Goal: Information Seeking & Learning: Check status

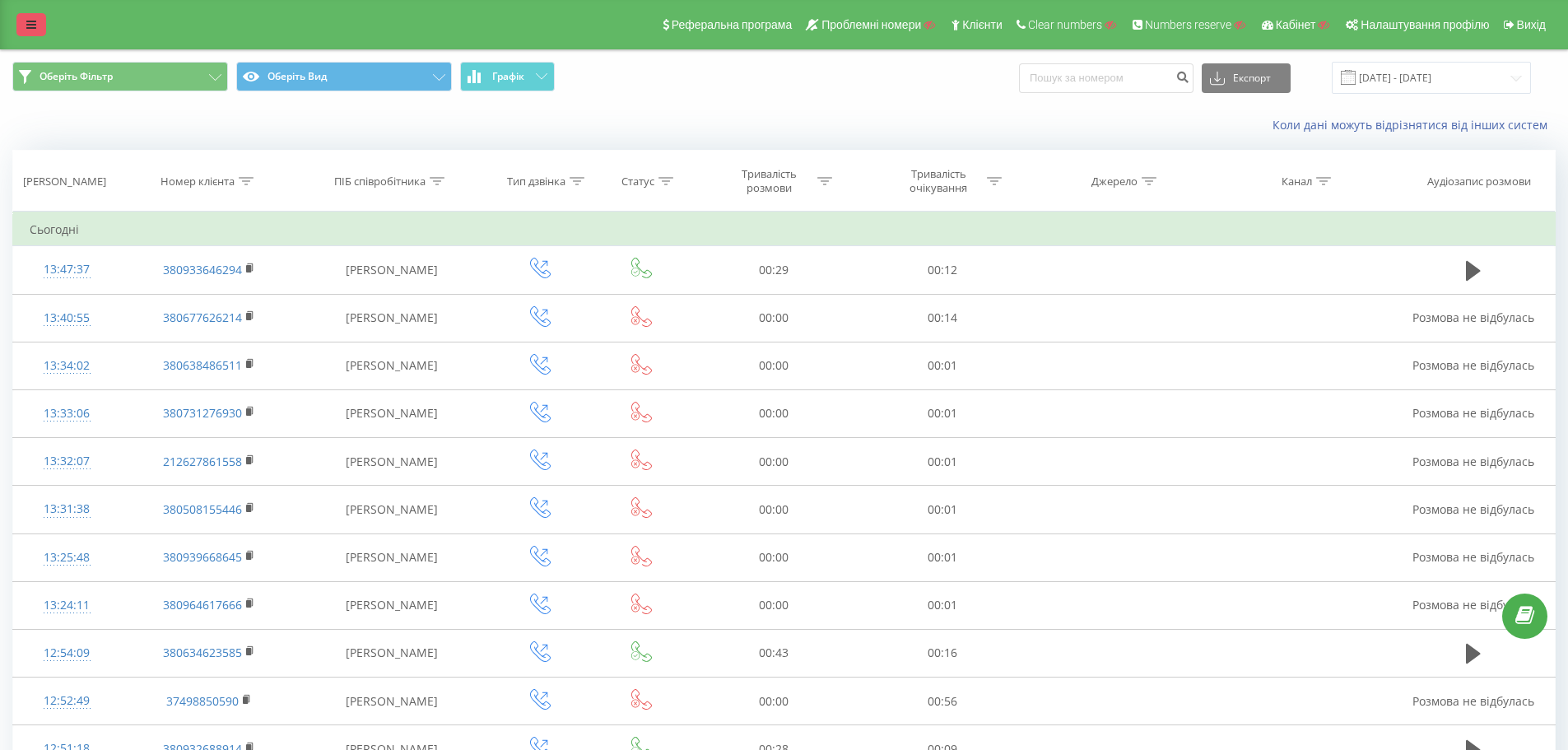
click at [29, 20] on icon at bounding box center [31, 25] width 10 height 12
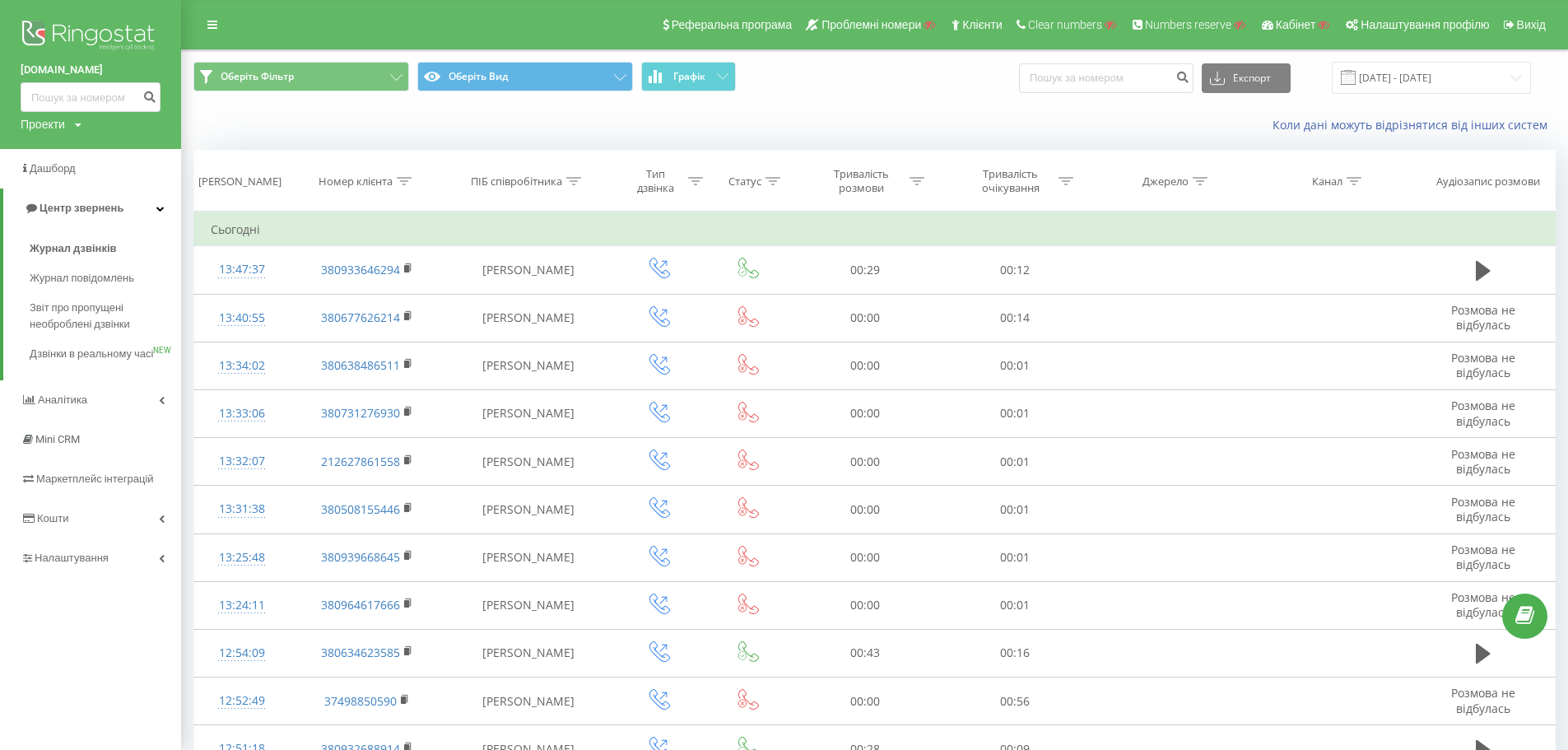
click at [59, 125] on div "Проекти" at bounding box center [42, 124] width 44 height 17
click at [75, 160] on input "text" at bounding box center [67, 149] width 82 height 24
paste input "princess.ua"
type input "princess.ua"
click at [130, 151] on link "Пошук" at bounding box center [132, 149] width 49 height 24
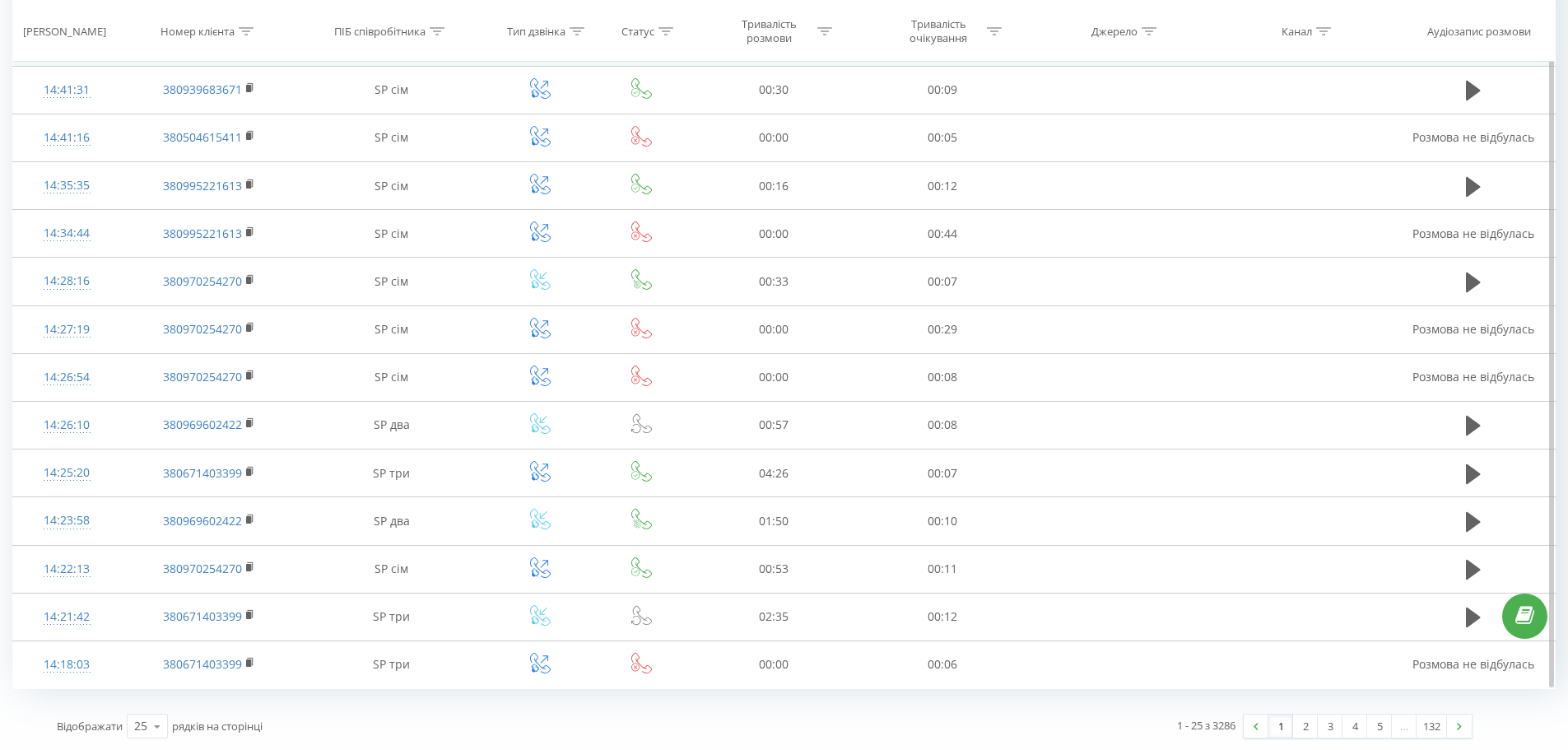
scroll to position [756, 0]
click at [1304, 731] on link "2" at bounding box center [1305, 725] width 25 height 24
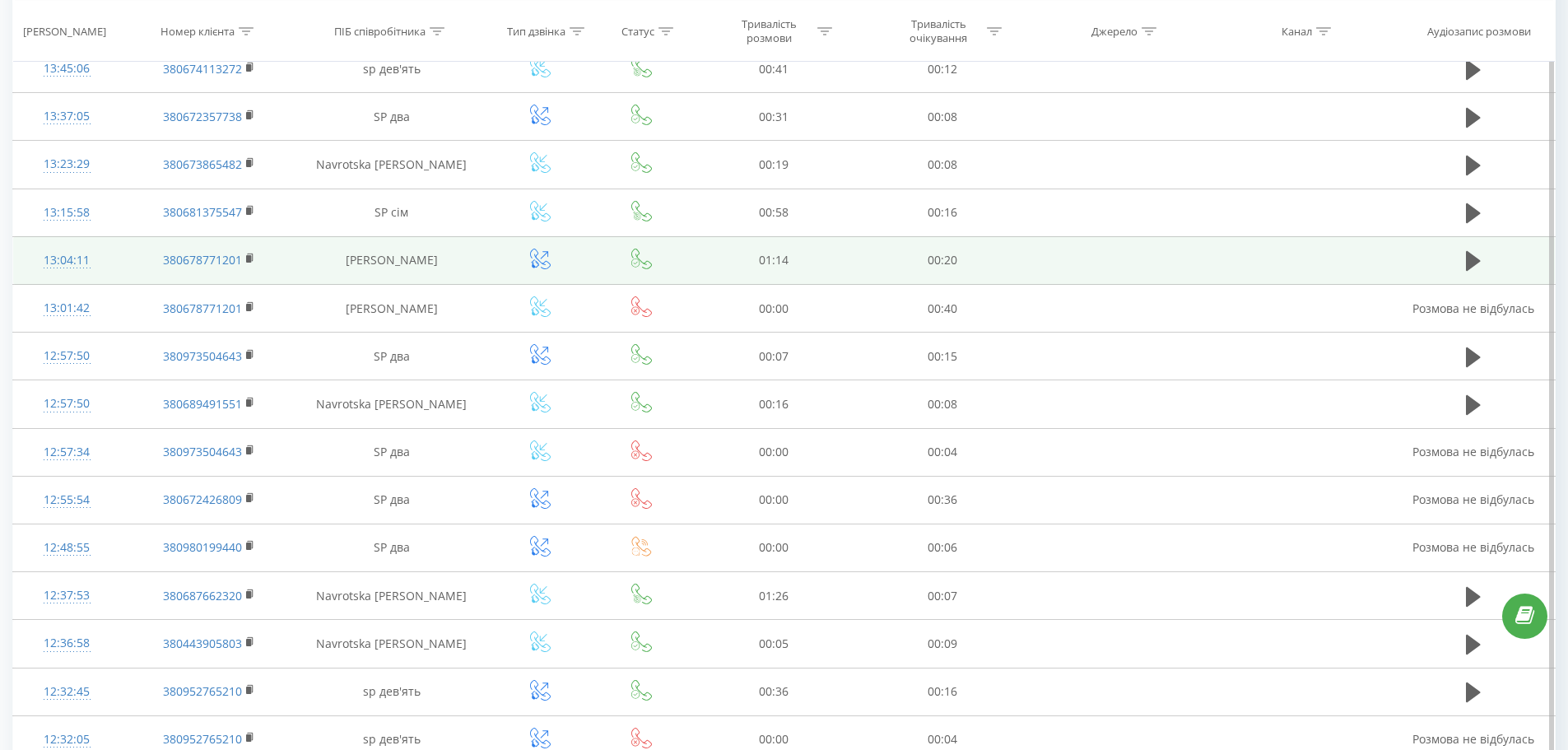
scroll to position [684, 0]
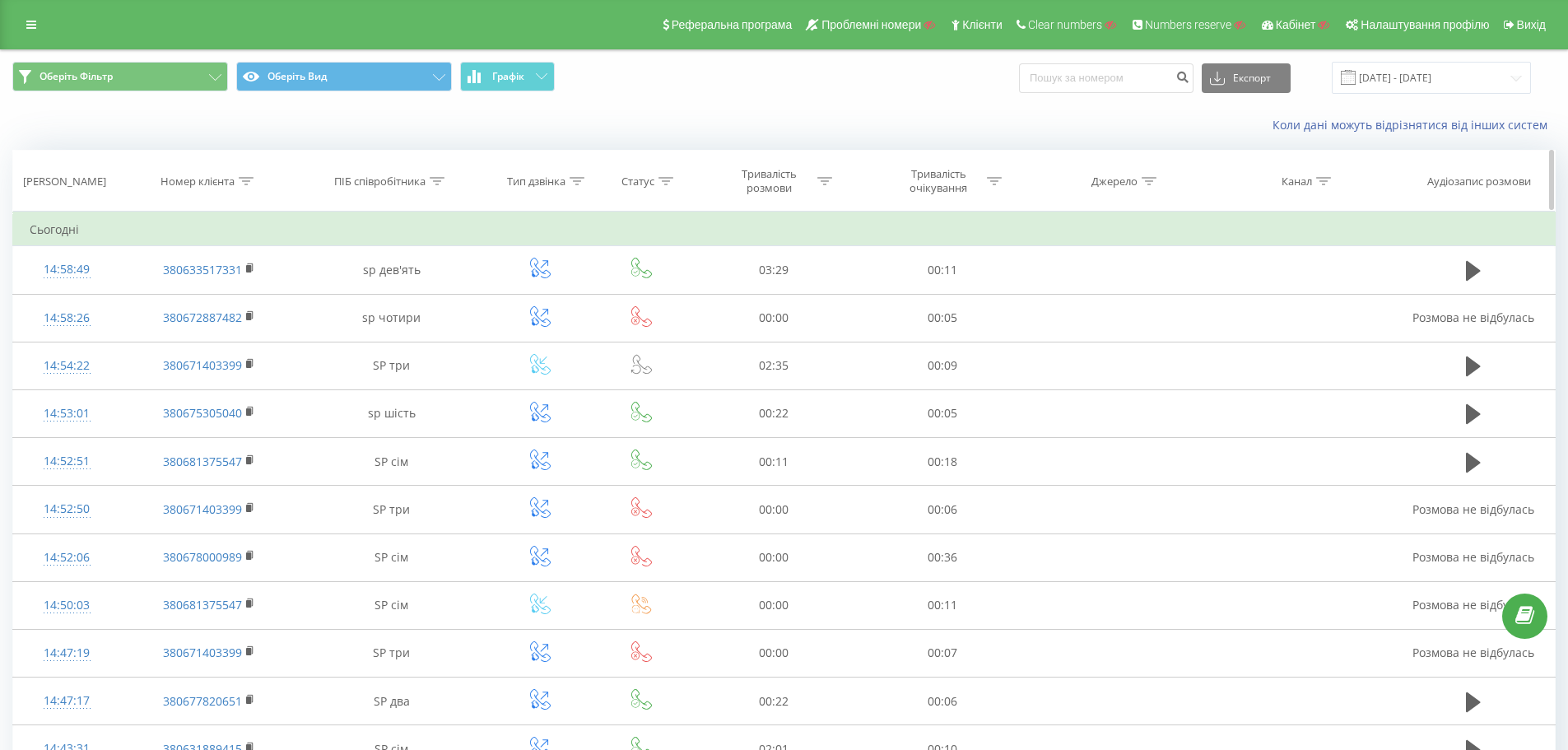
click at [439, 185] on div at bounding box center [436, 181] width 15 height 14
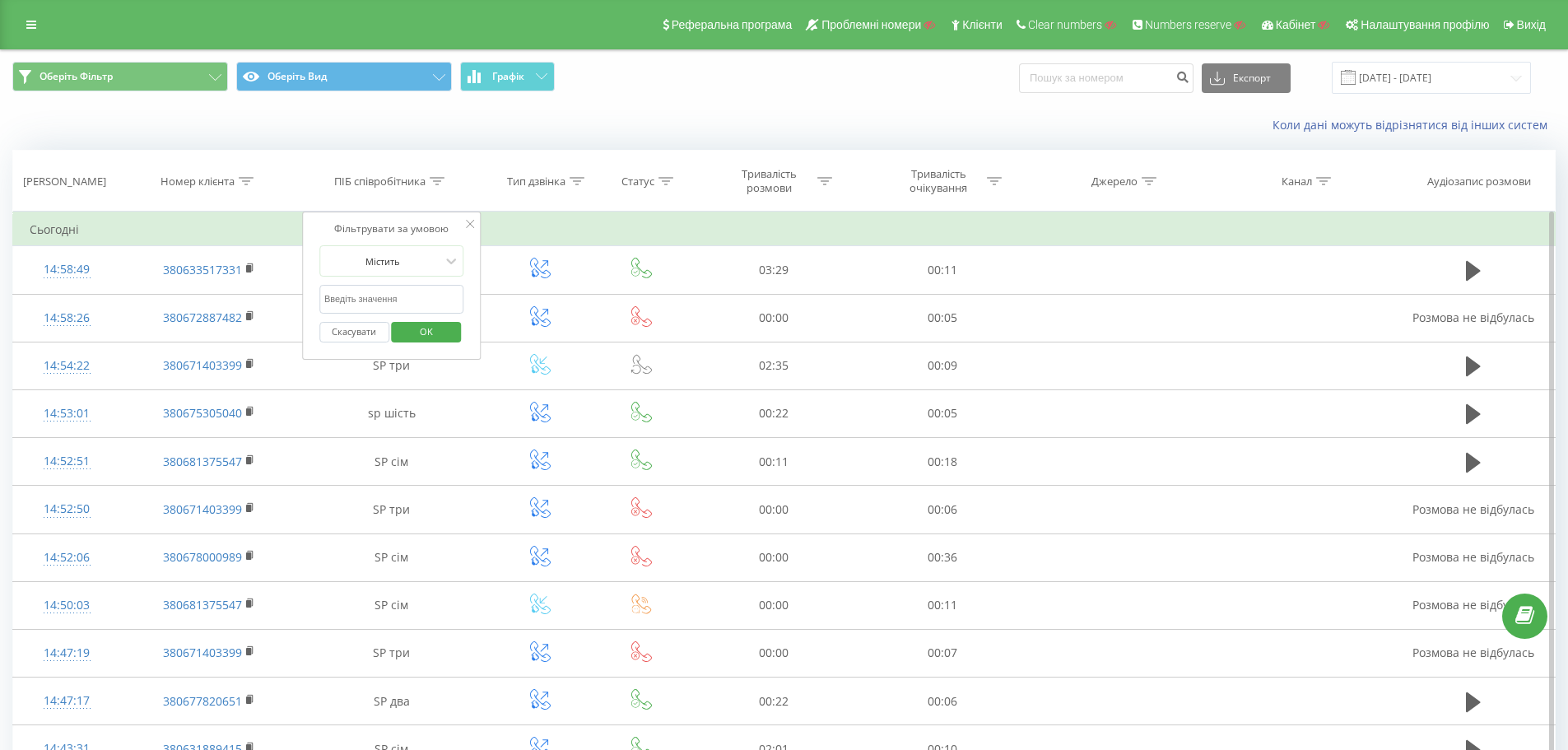
drag, startPoint x: 389, startPoint y: 299, endPoint x: 395, endPoint y: 309, distance: 11.7
click at [389, 299] on input "text" at bounding box center [392, 298] width 145 height 28
paste input "sp шість"
type input "sp шість"
click at [411, 321] on span "OK" at bounding box center [426, 331] width 46 height 25
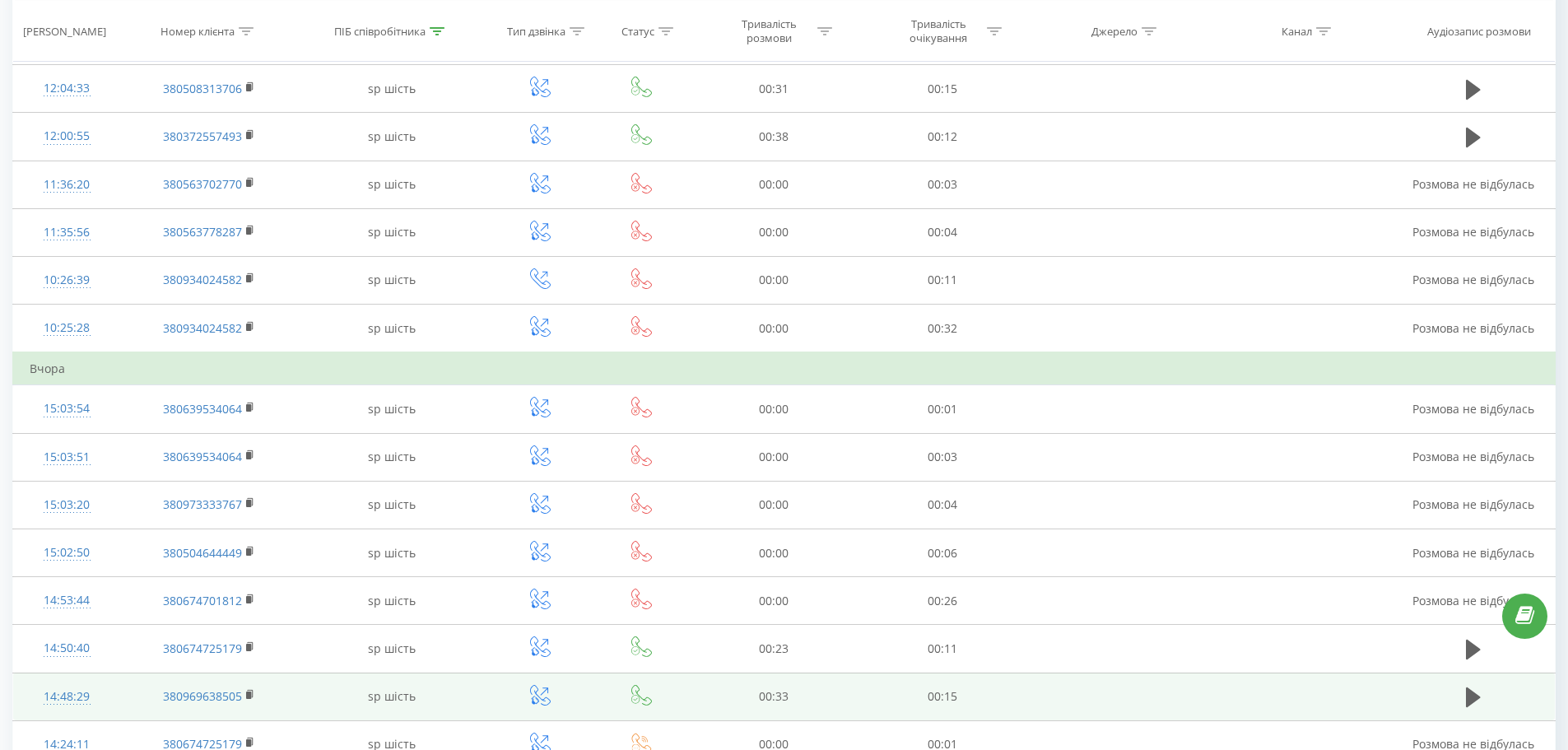
scroll to position [822, 0]
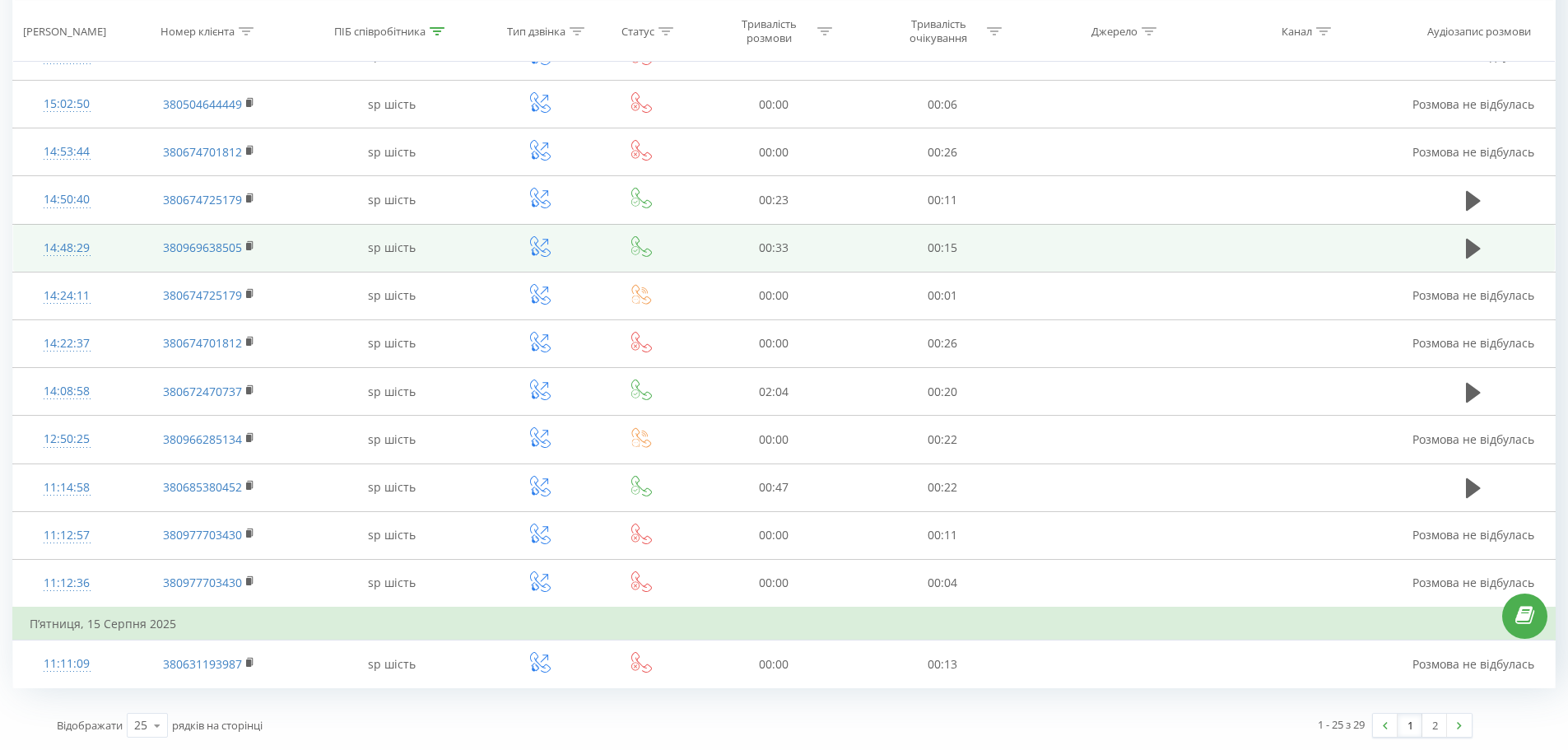
drag, startPoint x: 474, startPoint y: 267, endPoint x: 480, endPoint y: 443, distance: 176.1
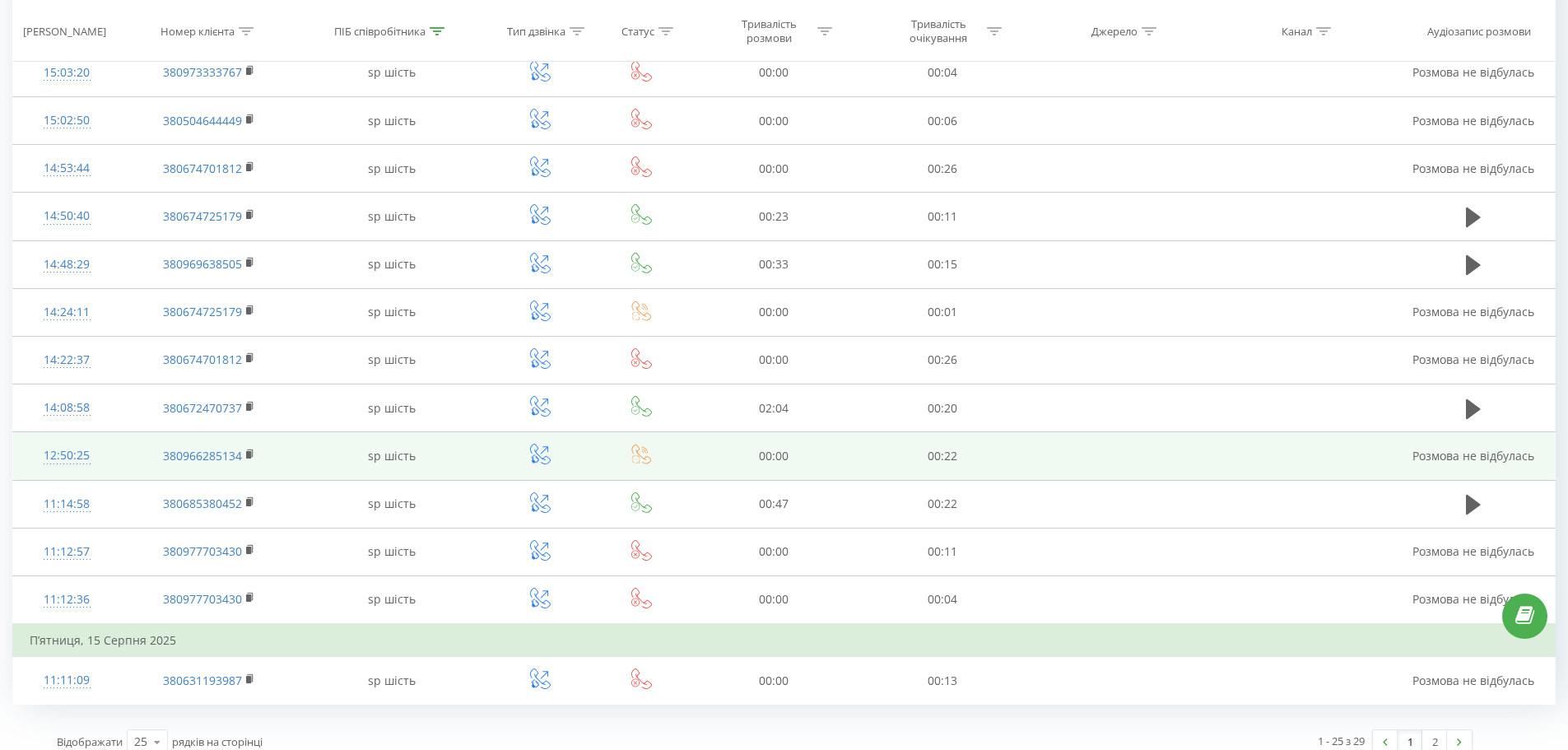
drag, startPoint x: 480, startPoint y: 443, endPoint x: 611, endPoint y: 465, distance: 132.8
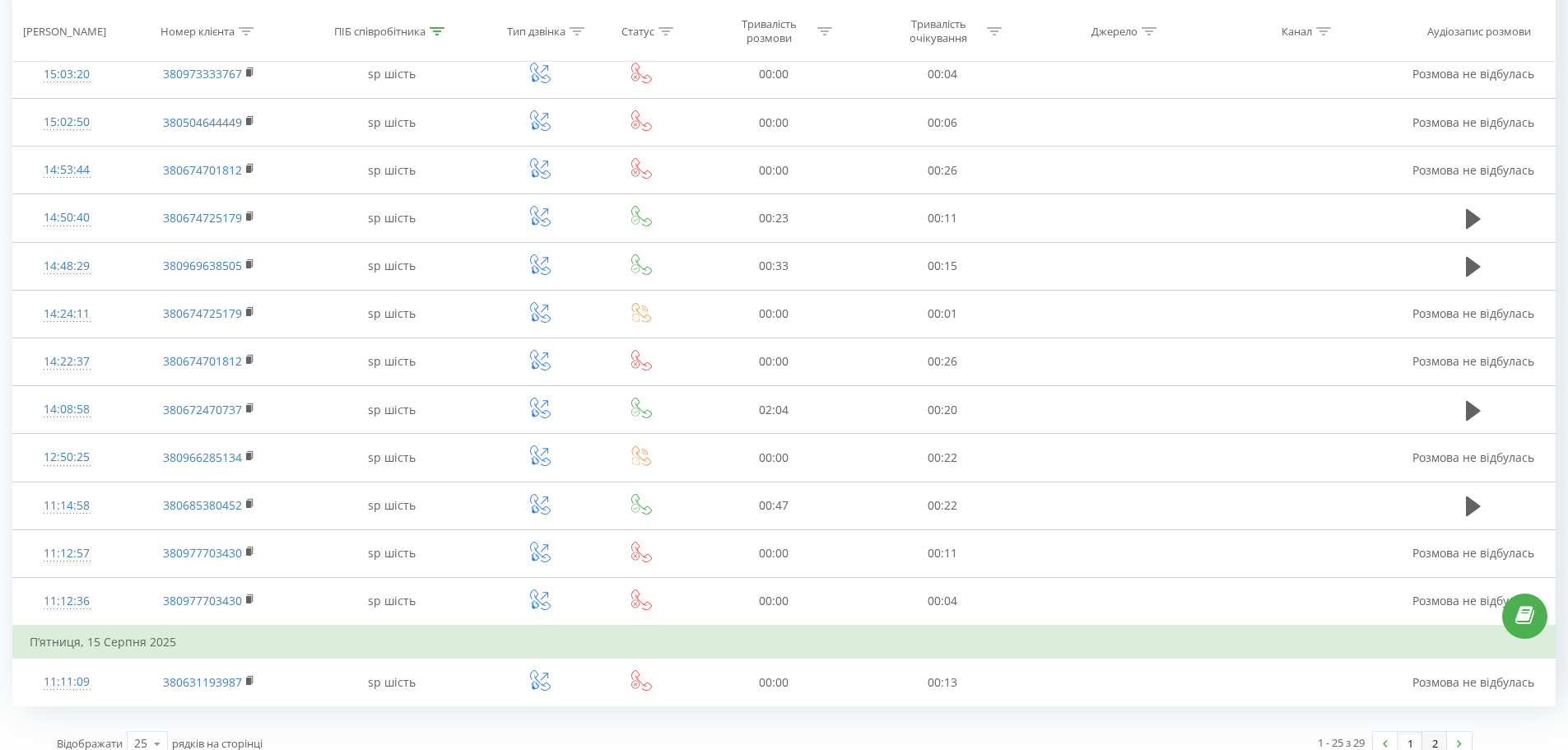
click at [1434, 734] on link "2" at bounding box center [1434, 743] width 25 height 24
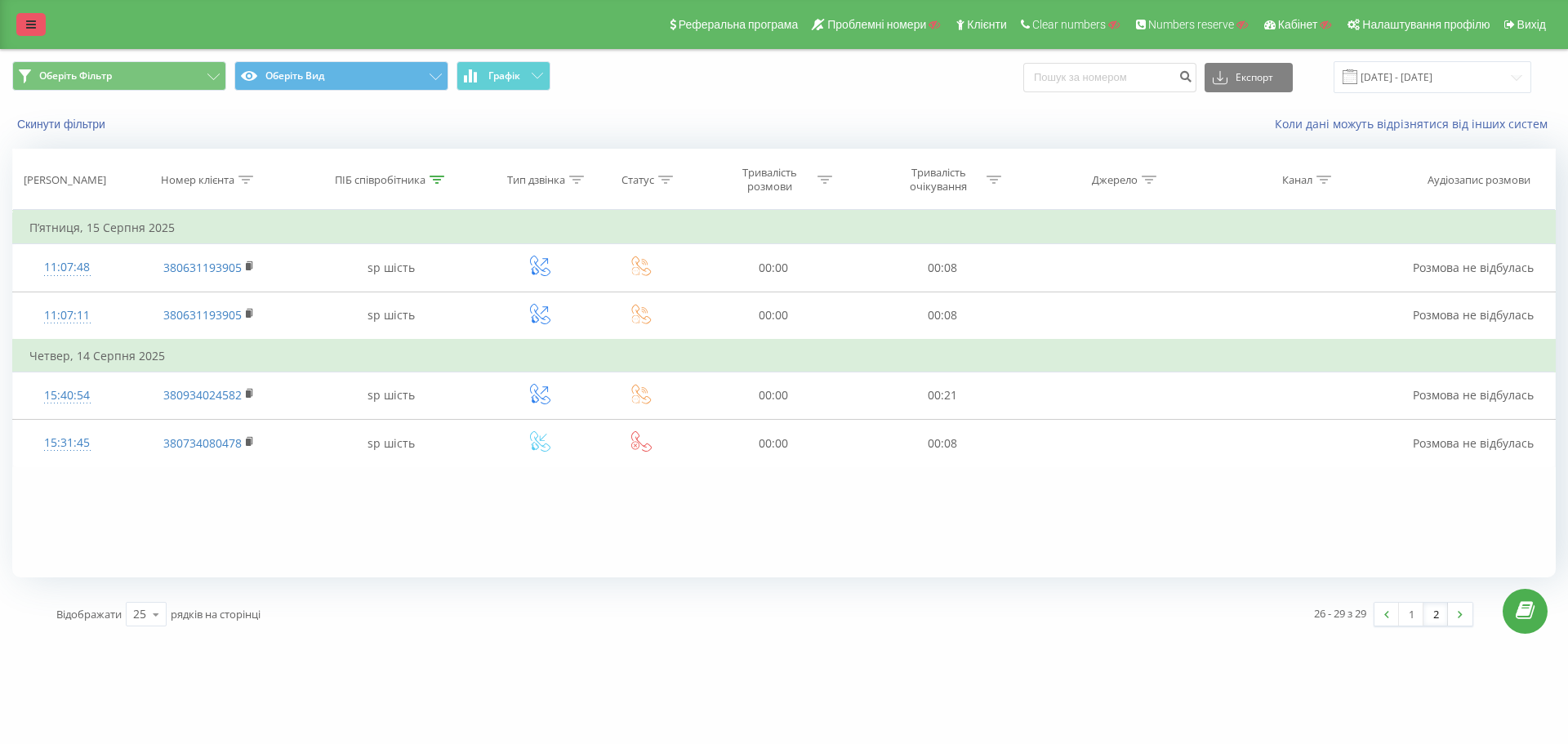
click at [30, 22] on icon at bounding box center [31, 24] width 10 height 12
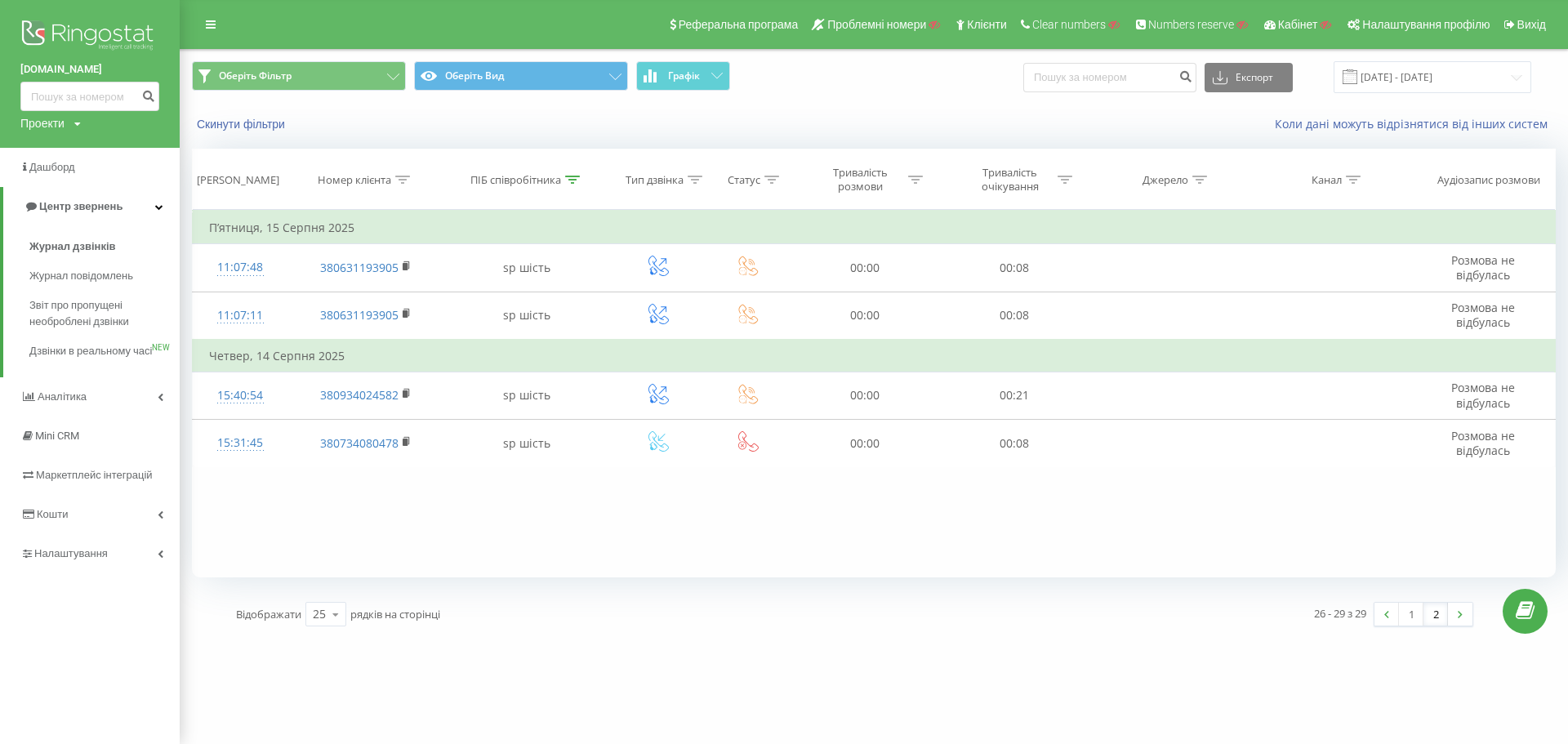
click at [63, 123] on div "Проекти" at bounding box center [42, 123] width 44 height 17
click at [73, 145] on input "text" at bounding box center [66, 148] width 82 height 23
paste input "navchannya.com.ua"
type input "navchannya.com.ua"
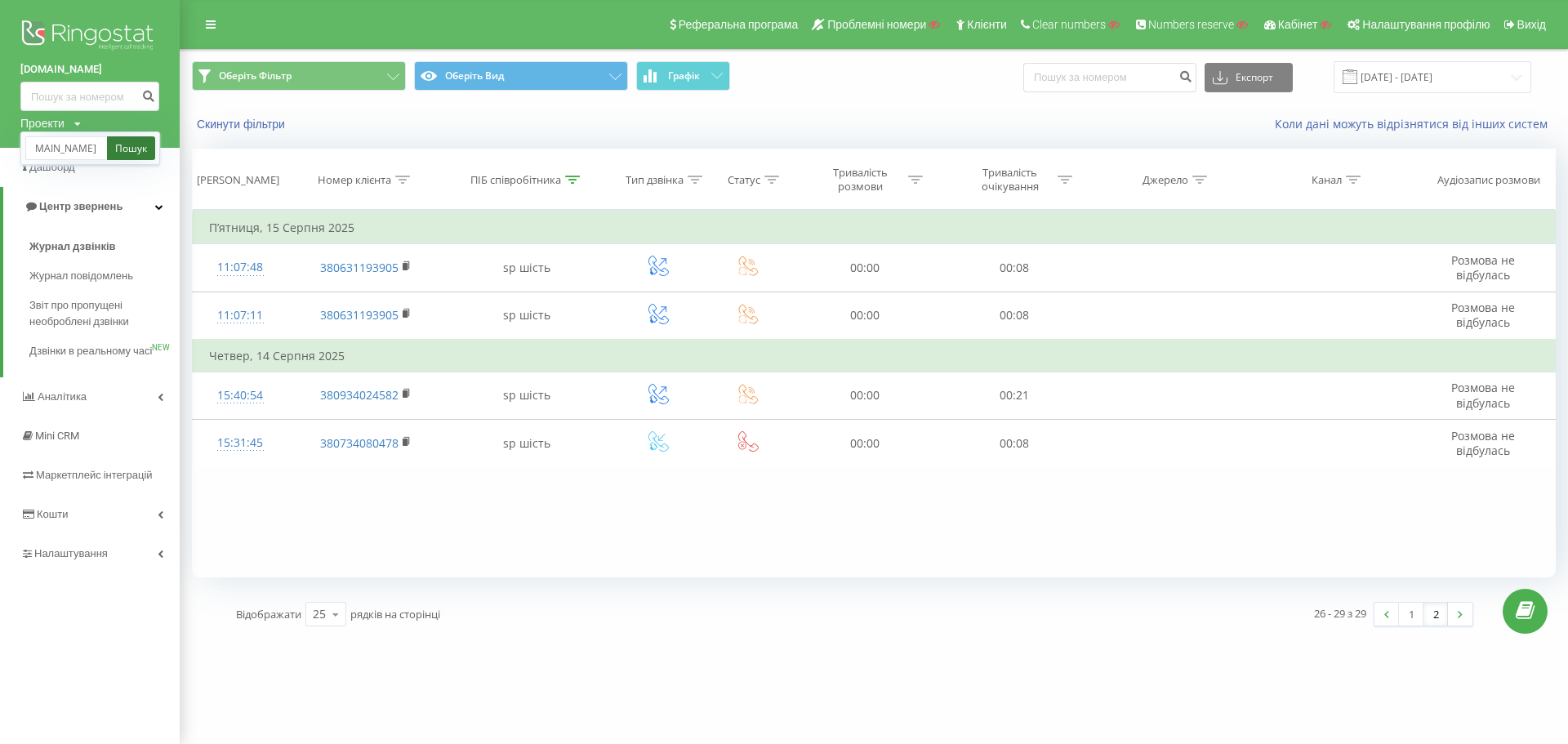
click at [125, 143] on link "Пошук" at bounding box center [131, 148] width 49 height 23
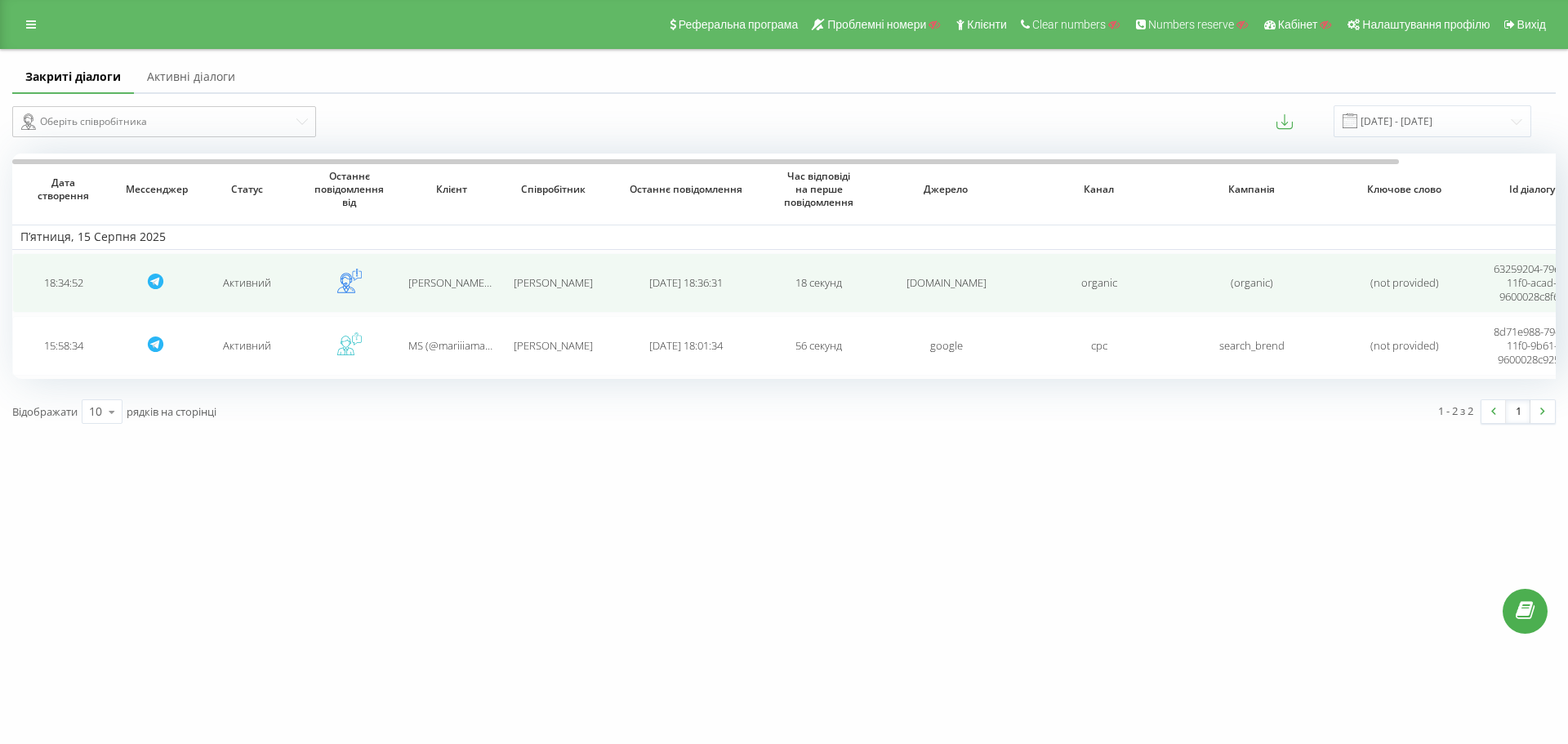
click at [357, 285] on icon at bounding box center [349, 280] width 24 height 24
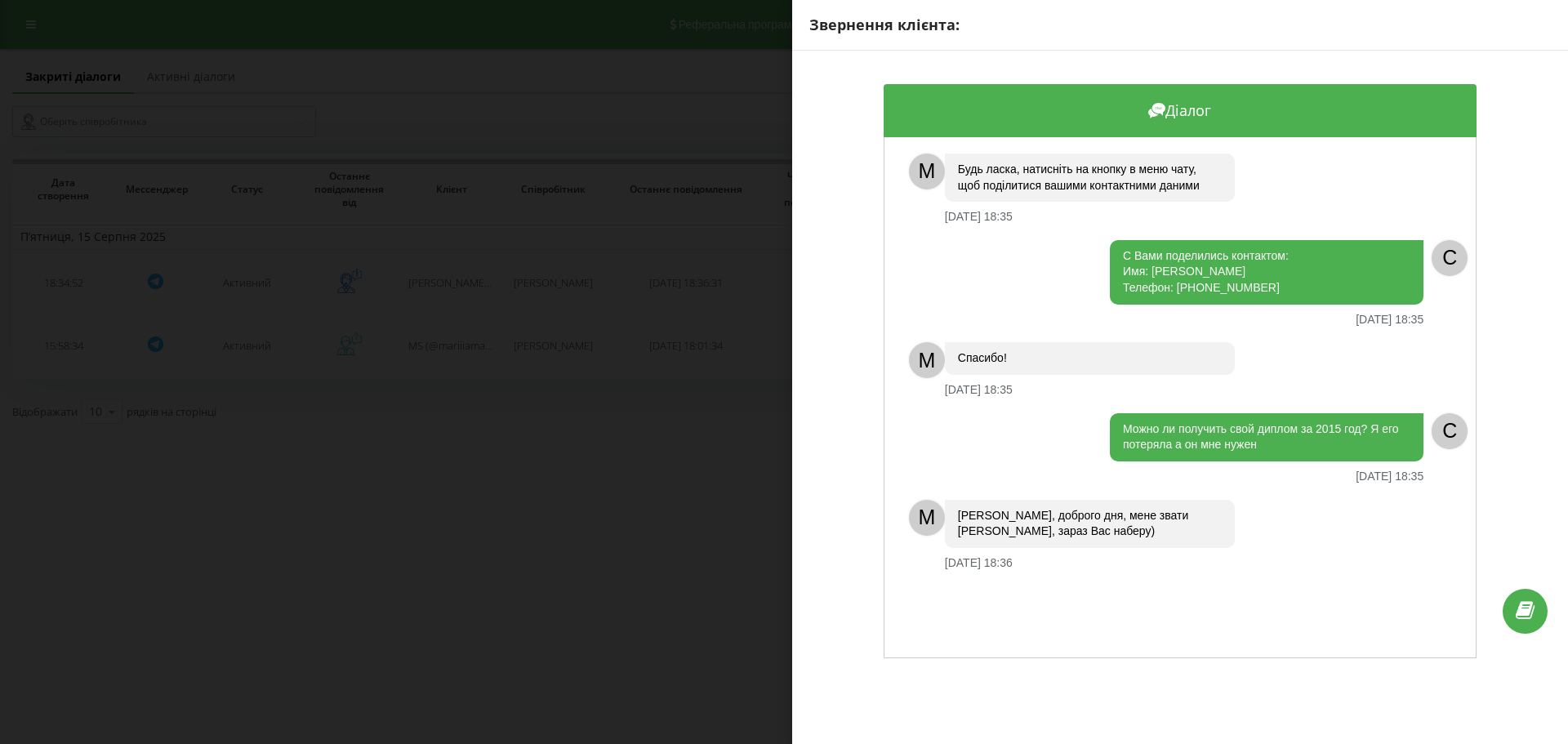
drag, startPoint x: 1315, startPoint y: 319, endPoint x: 1414, endPoint y: 316, distance: 99.0
click at [1414, 316] on div "С Вами поделились контактом: Имя: Юля Телефон: 12815412261 15.08.2025 18:35 C" at bounding box center [1171, 283] width 575 height 87
copy div "15.08.2025 18:35"
click at [711, 207] on div "Звернення клієнта: Діалог M Будь ласка, натисніть на кнопку в меню чату, щоб по…" at bounding box center [784, 372] width 1568 height 744
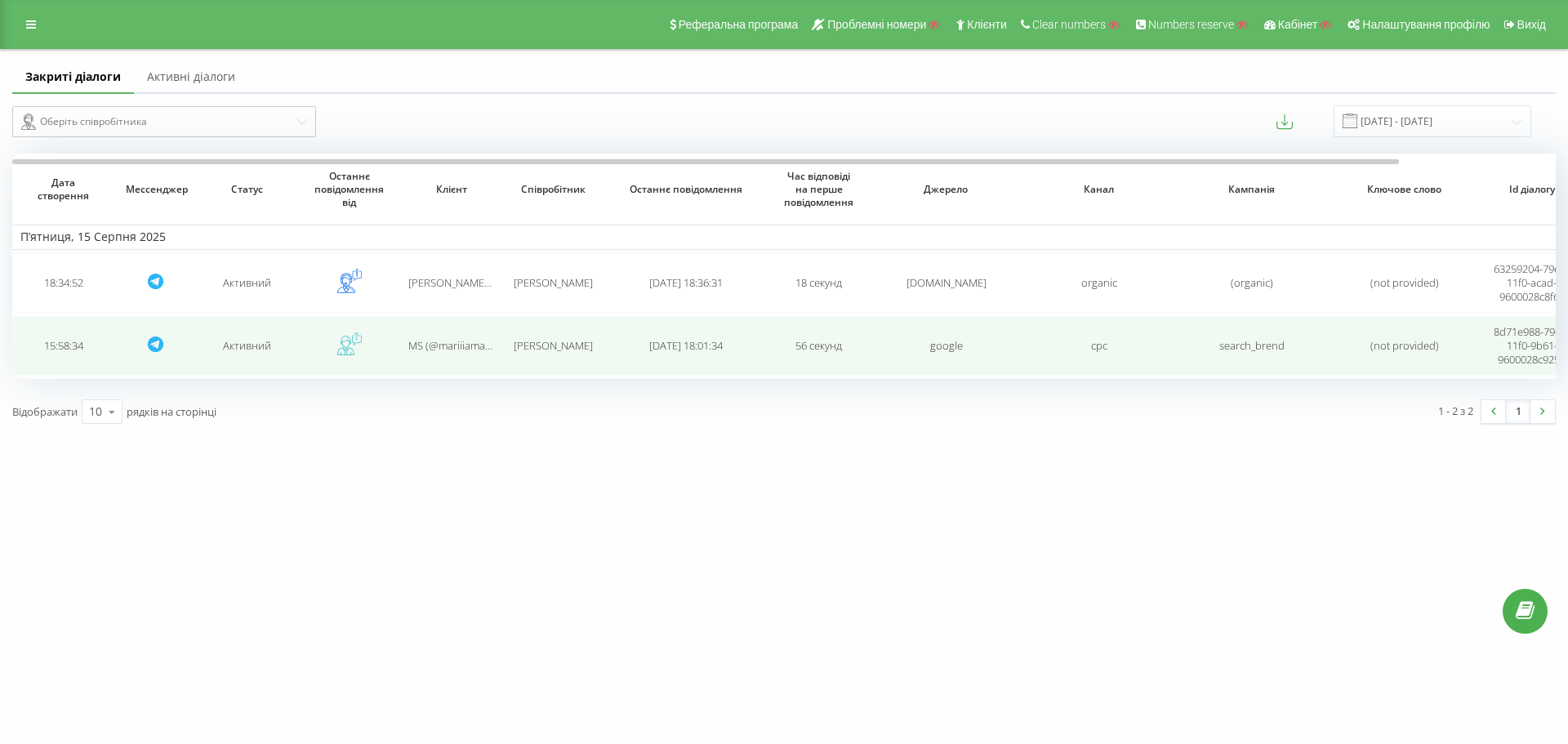
click at [627, 340] on td "2025-08-15 18:01:34" at bounding box center [686, 345] width 163 height 59
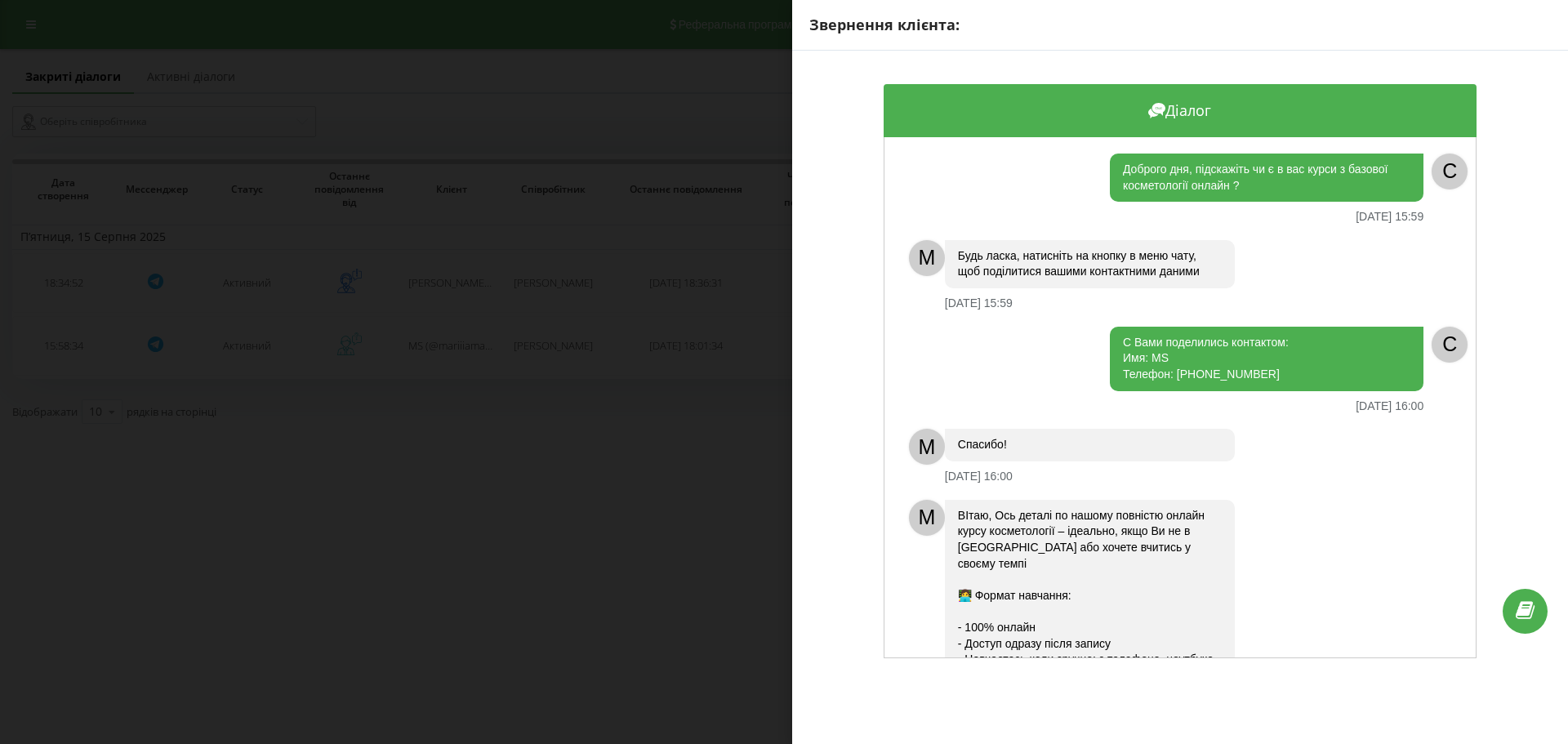
drag, startPoint x: 1314, startPoint y: 403, endPoint x: 1420, endPoint y: 403, distance: 106.0
click at [1420, 403] on div "С Вами поделились контактом: Имя: MS Телефон: 380500215653 15.08.2025 16:00 C" at bounding box center [1171, 370] width 575 height 87
copy div "С Вами поделились контактом: Имя: MS Телефон: 380500215653 15.08.2025 16:00"
click at [668, 298] on div "Звернення клієнта: Діалог Доброго дня, підскажіть чи є в вас курси з базової ко…" at bounding box center [784, 372] width 1568 height 744
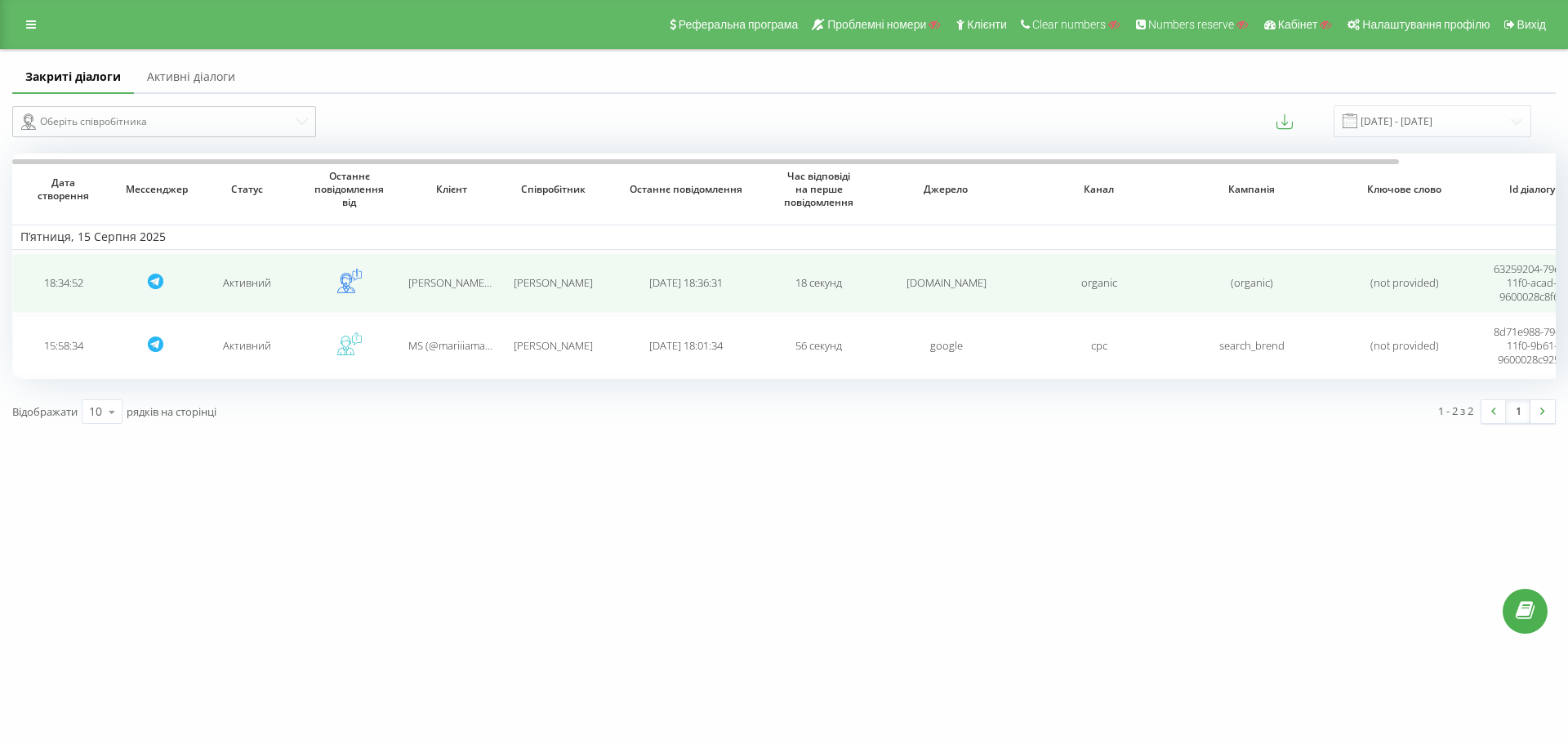
drag, startPoint x: 1190, startPoint y: 277, endPoint x: 1465, endPoint y: 274, distance: 275.0
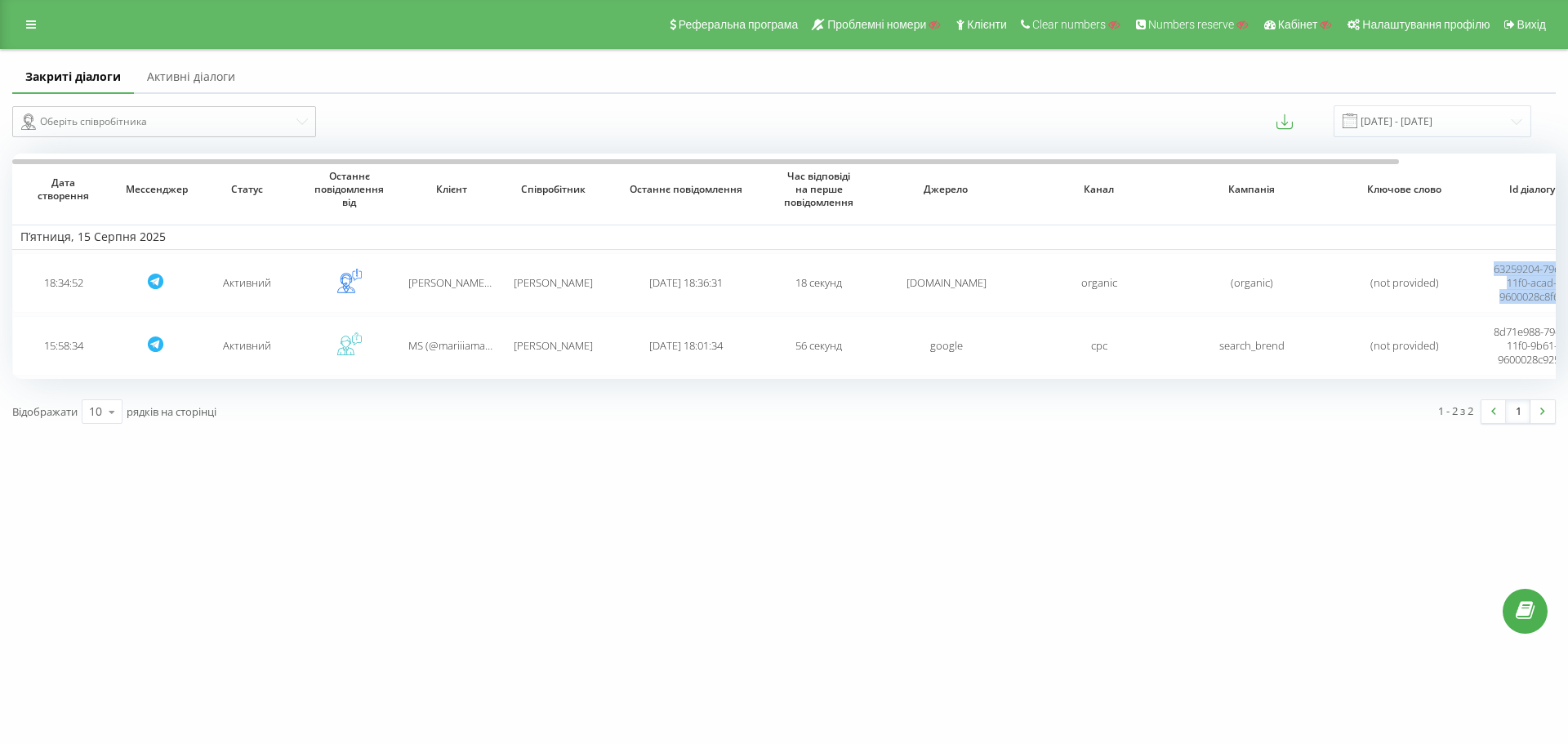
drag, startPoint x: 1484, startPoint y: 269, endPoint x: 1567, endPoint y: 300, distance: 88.6
click at [1554, 300] on div "Закриті діалоги Активні діалоги Оберіть співробітника 19.07.2025 - 19.08.2025 Д…" at bounding box center [784, 242] width 1568 height 387
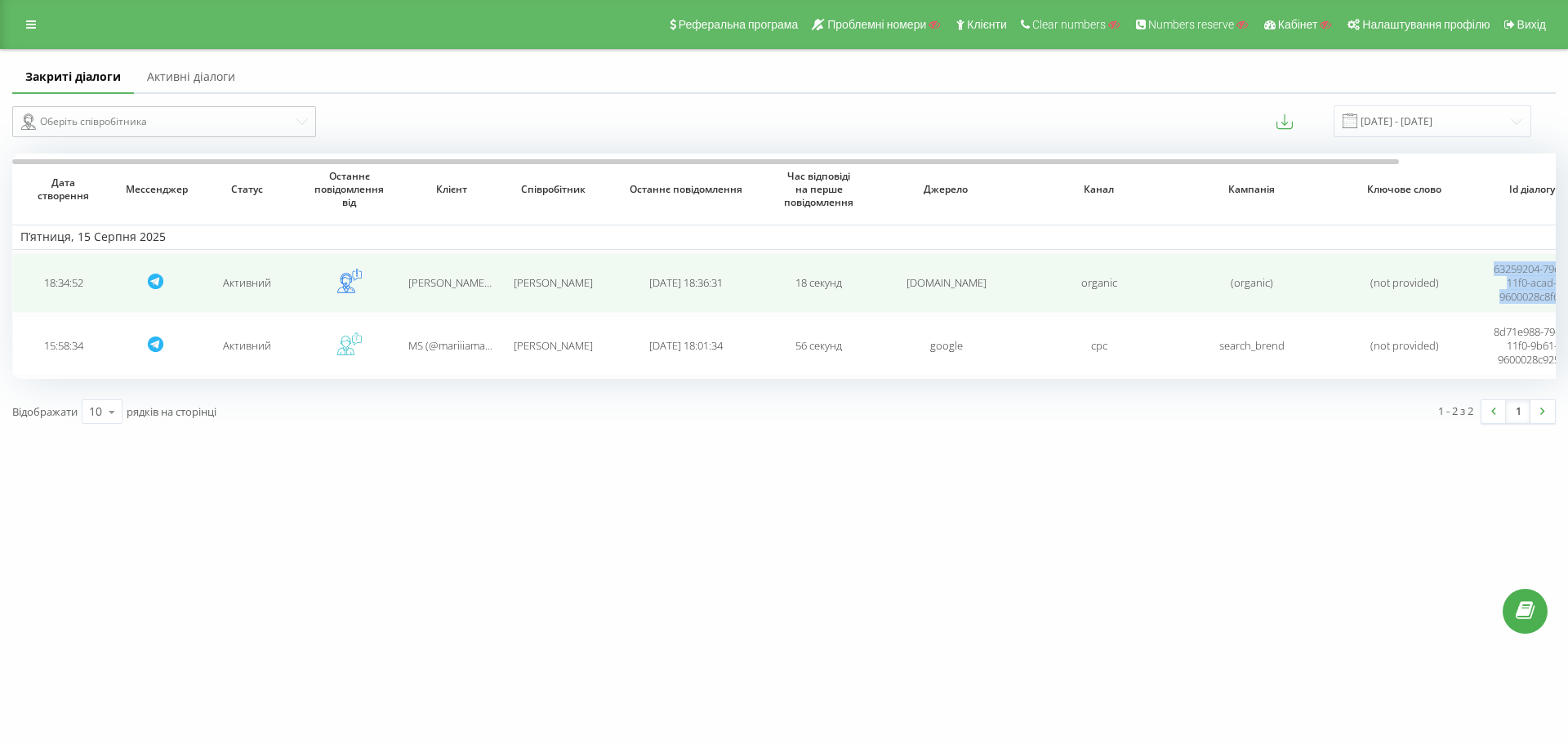
copy span "63259204-79ed-11f0-acad-9600028c8f63"
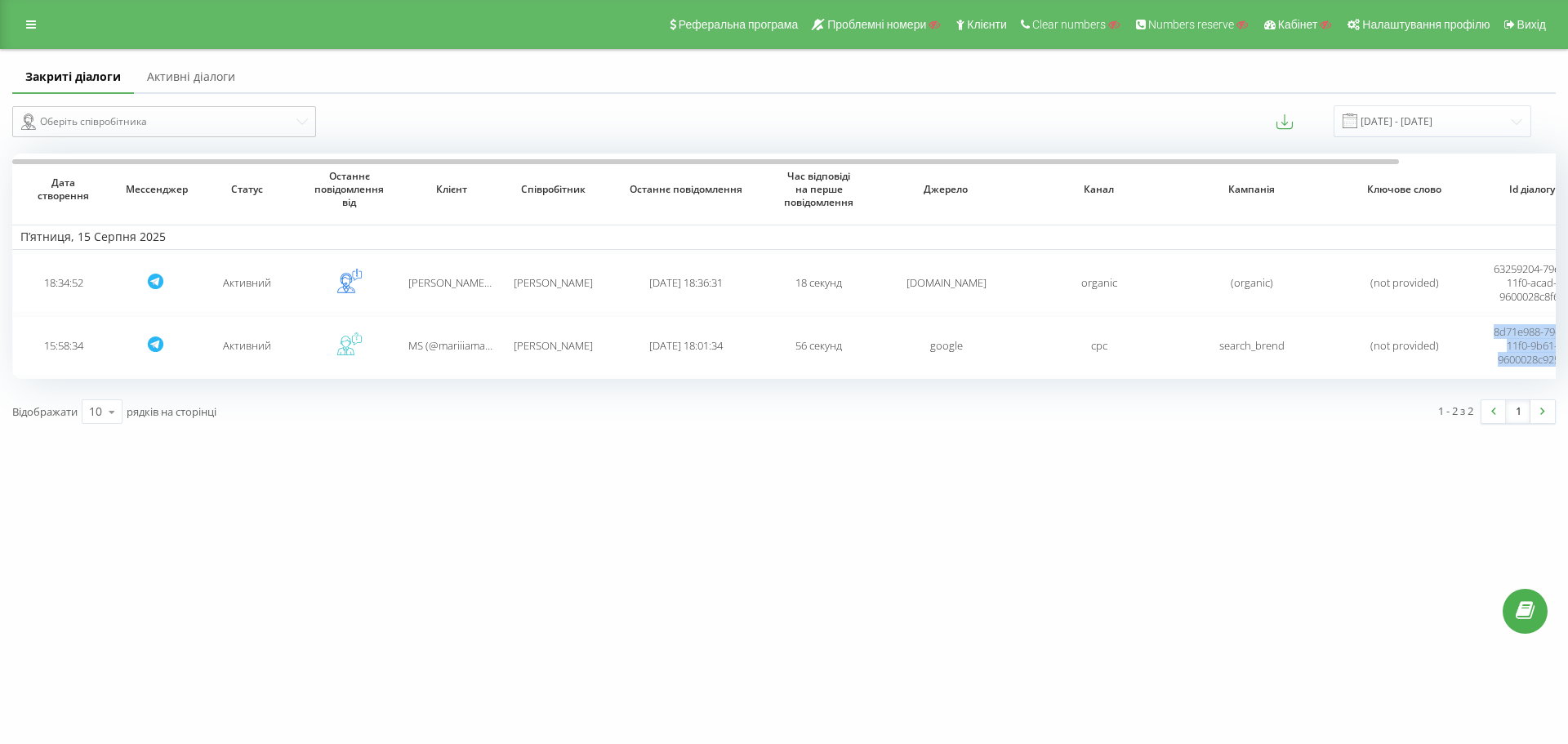
drag, startPoint x: 1481, startPoint y: 323, endPoint x: 1611, endPoint y: 372, distance: 138.9
click at [1554, 372] on html "navchannya.com.ua Проекти Пошук Дашборд Центр звернень Журнал дзвінків Журнал п…" at bounding box center [784, 372] width 1568 height 744
copy tr "8d71e988-79d7-11f0-9b61-9600028c925a bf15c38e-4ad7-4736-b"
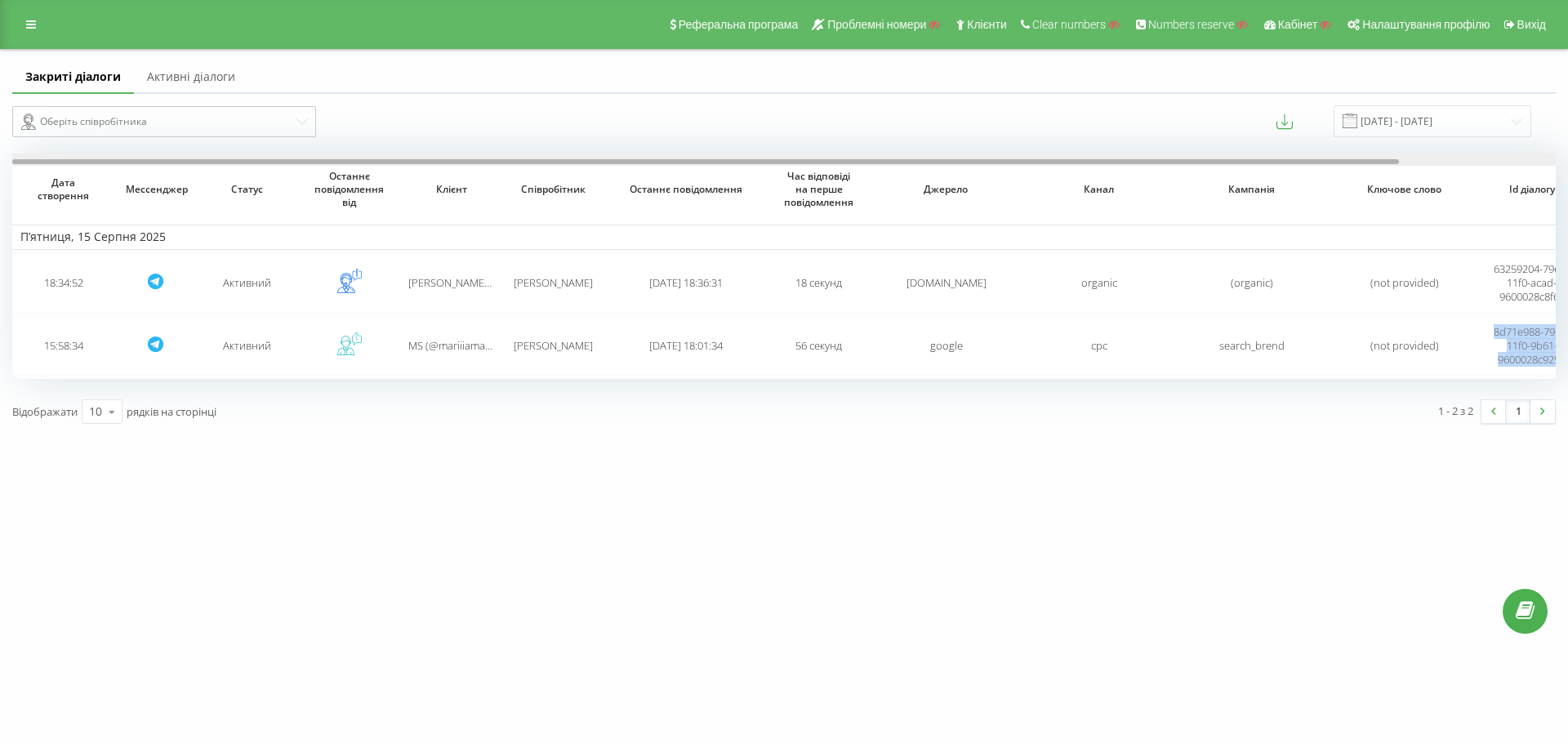
scroll to position [0, 174]
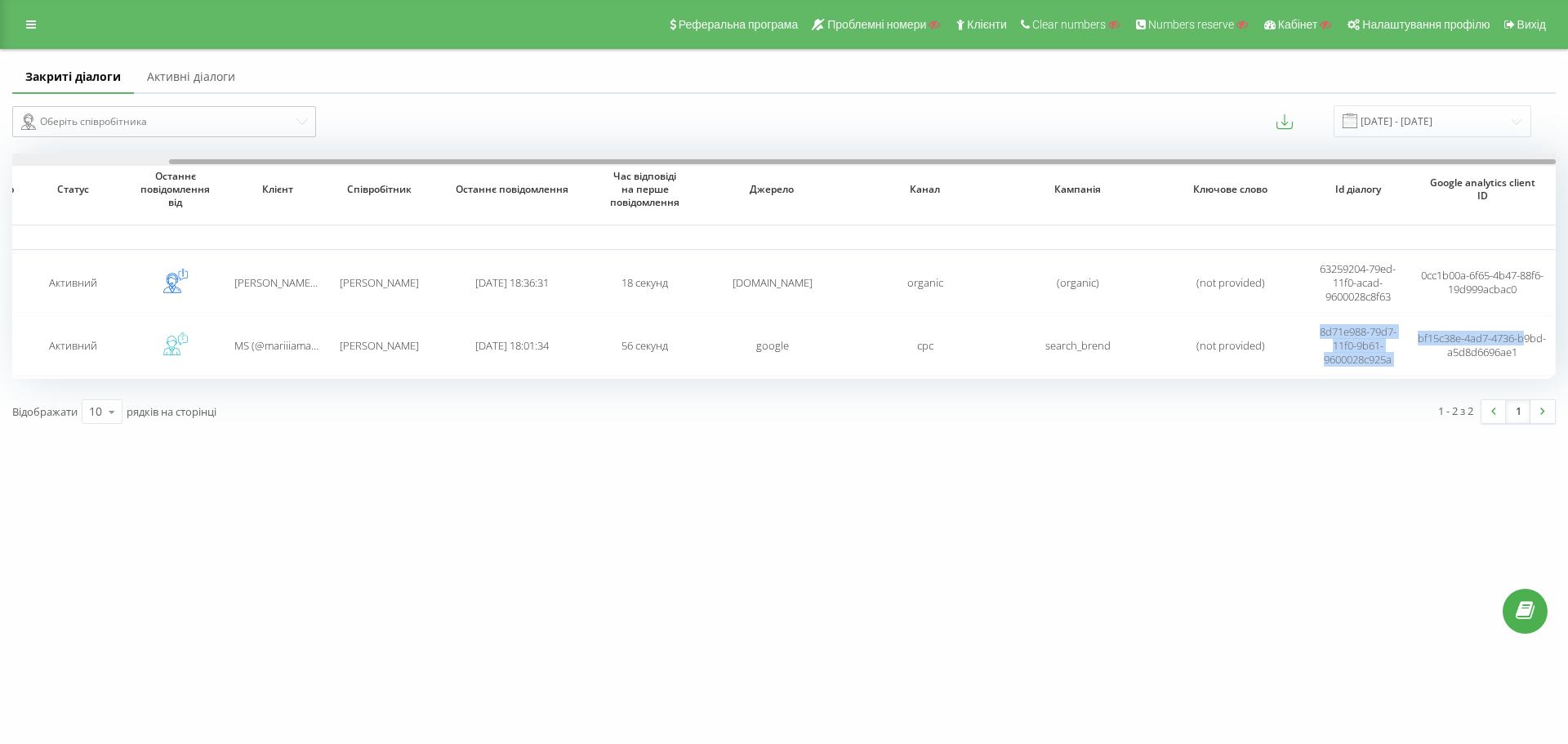
drag, startPoint x: 819, startPoint y: 160, endPoint x: 1243, endPoint y: 177, distance: 424.3
click at [1243, 177] on div "Дата створення Мессенджер Статус Останнє повідомлення від Клієнт Співробітник О…" at bounding box center [784, 266] width 1543 height 225
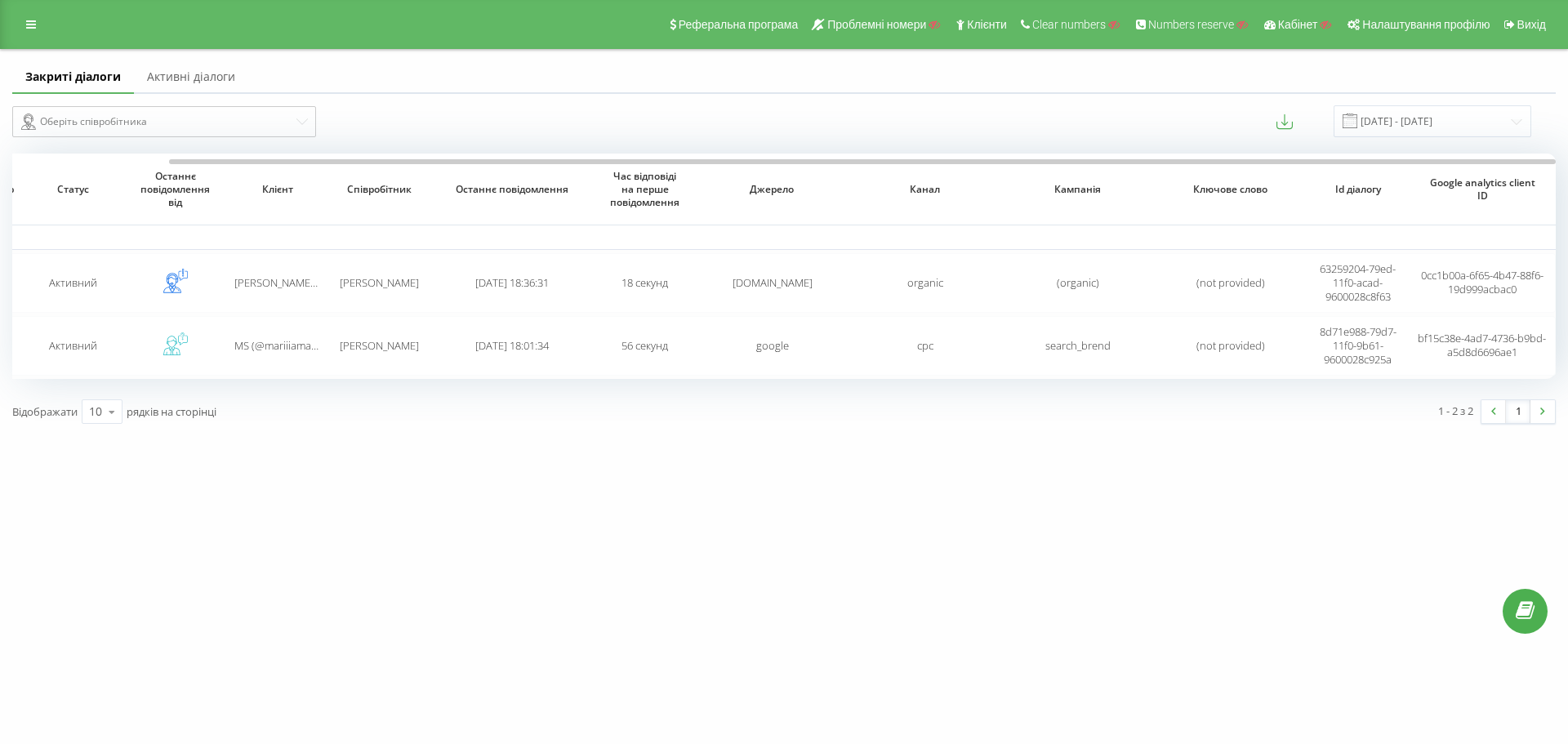
click at [1441, 313] on table "П’ятниця, 15 Серпня 2025 18:34:52 Активний Юля (@julldem) Анастасія Топалова 20…" at bounding box center [696, 266] width 1717 height 225
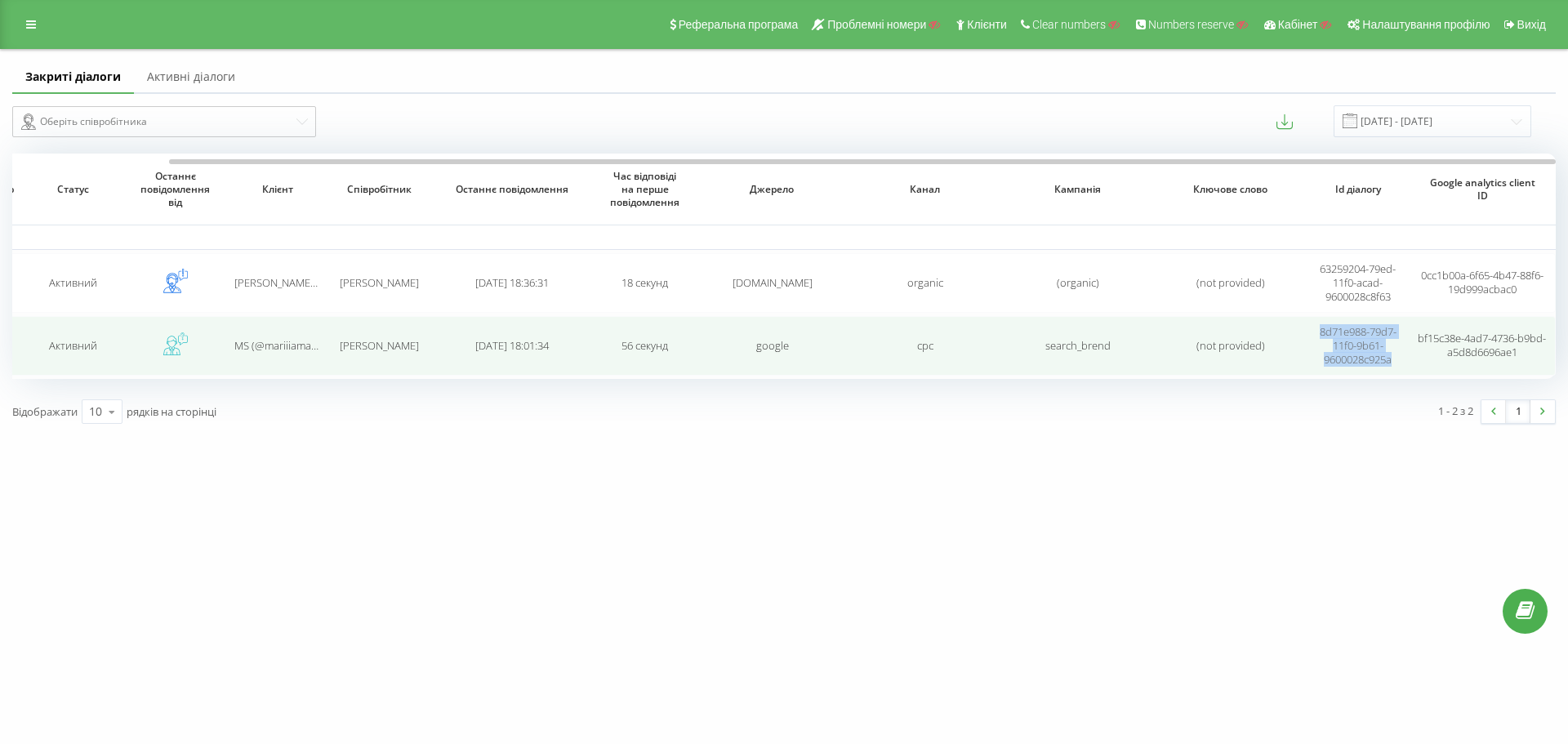
drag, startPoint x: 1308, startPoint y: 331, endPoint x: 1395, endPoint y: 361, distance: 92.0
click at [1395, 361] on td "8d71e988-79d7-11f0-9b61-9600028c925a" at bounding box center [1357, 345] width 102 height 59
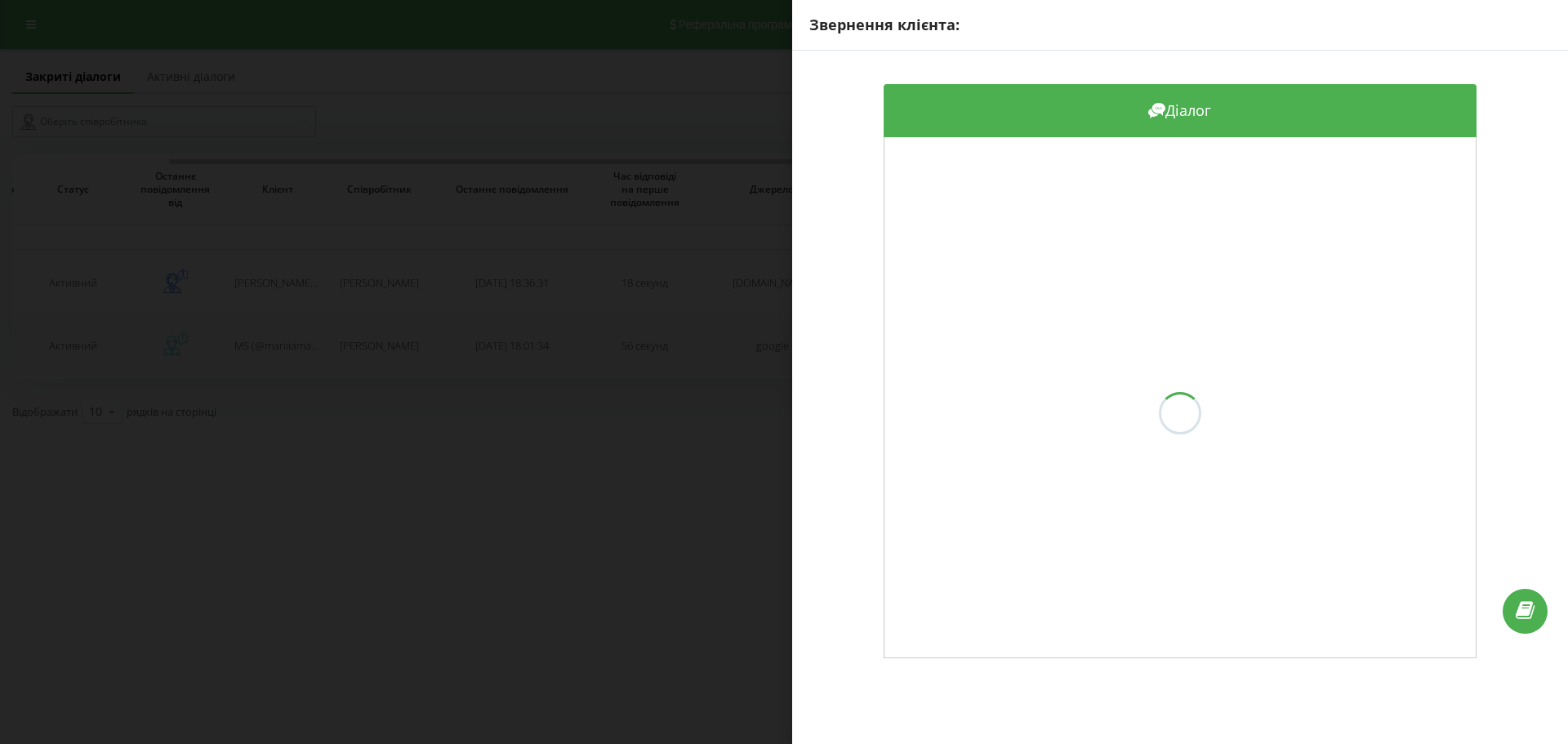
copy span "8d71e988-79d7-11f0-9b61-9600028c925a"
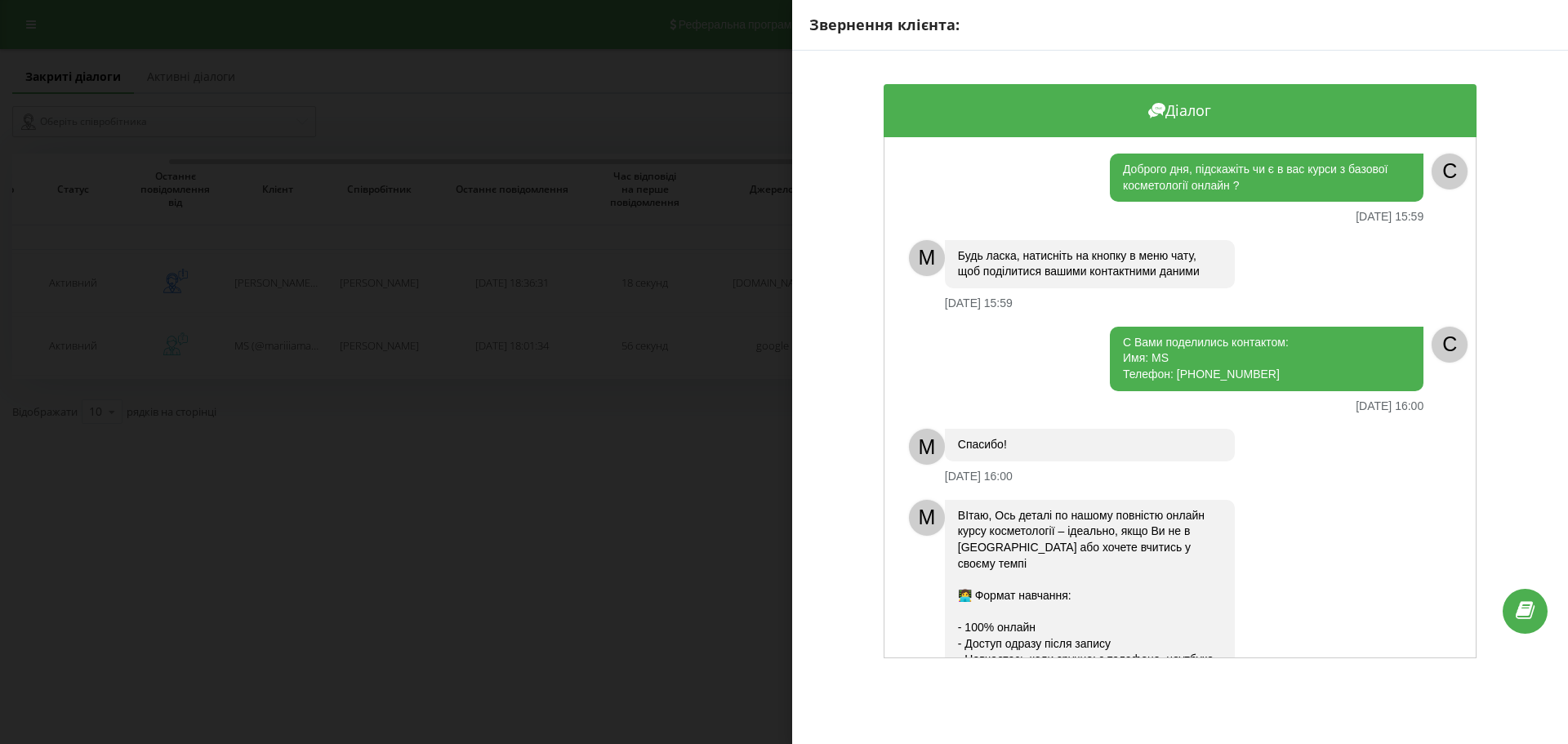
click at [751, 30] on div "Звернення клієнта: Діалог Доброго дня, підскажіть чи є в вас курси з базової ко…" at bounding box center [784, 372] width 1568 height 744
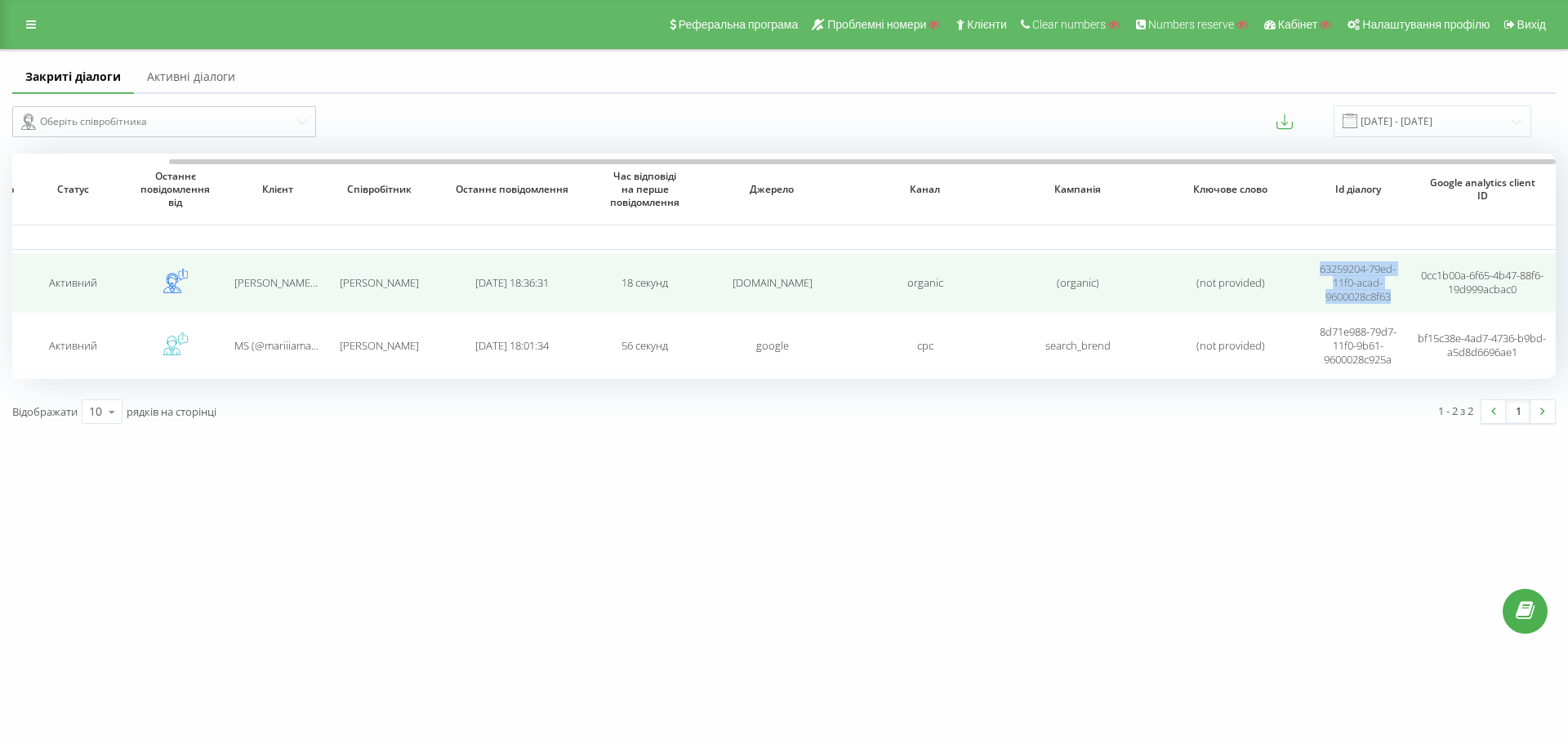
drag, startPoint x: 1314, startPoint y: 266, endPoint x: 1393, endPoint y: 299, distance: 85.6
click at [1393, 299] on td "63259204-79ed-11f0-acad-9600028c8f63" at bounding box center [1357, 282] width 102 height 59
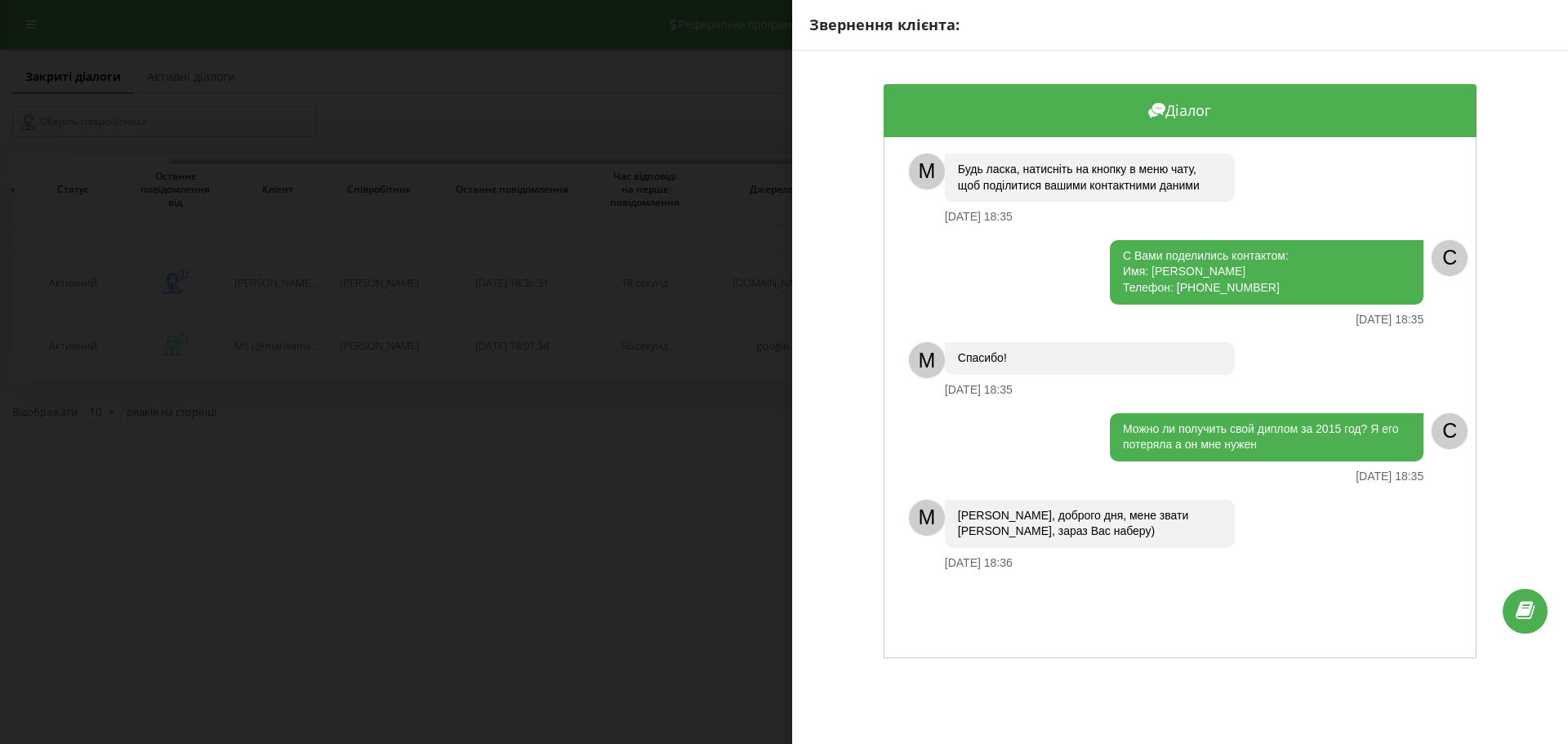
click at [739, 32] on div "Звернення клієнта: Діалог M Будь ласка, натисніть на кнопку в меню чату, щоб по…" at bounding box center [784, 372] width 1568 height 744
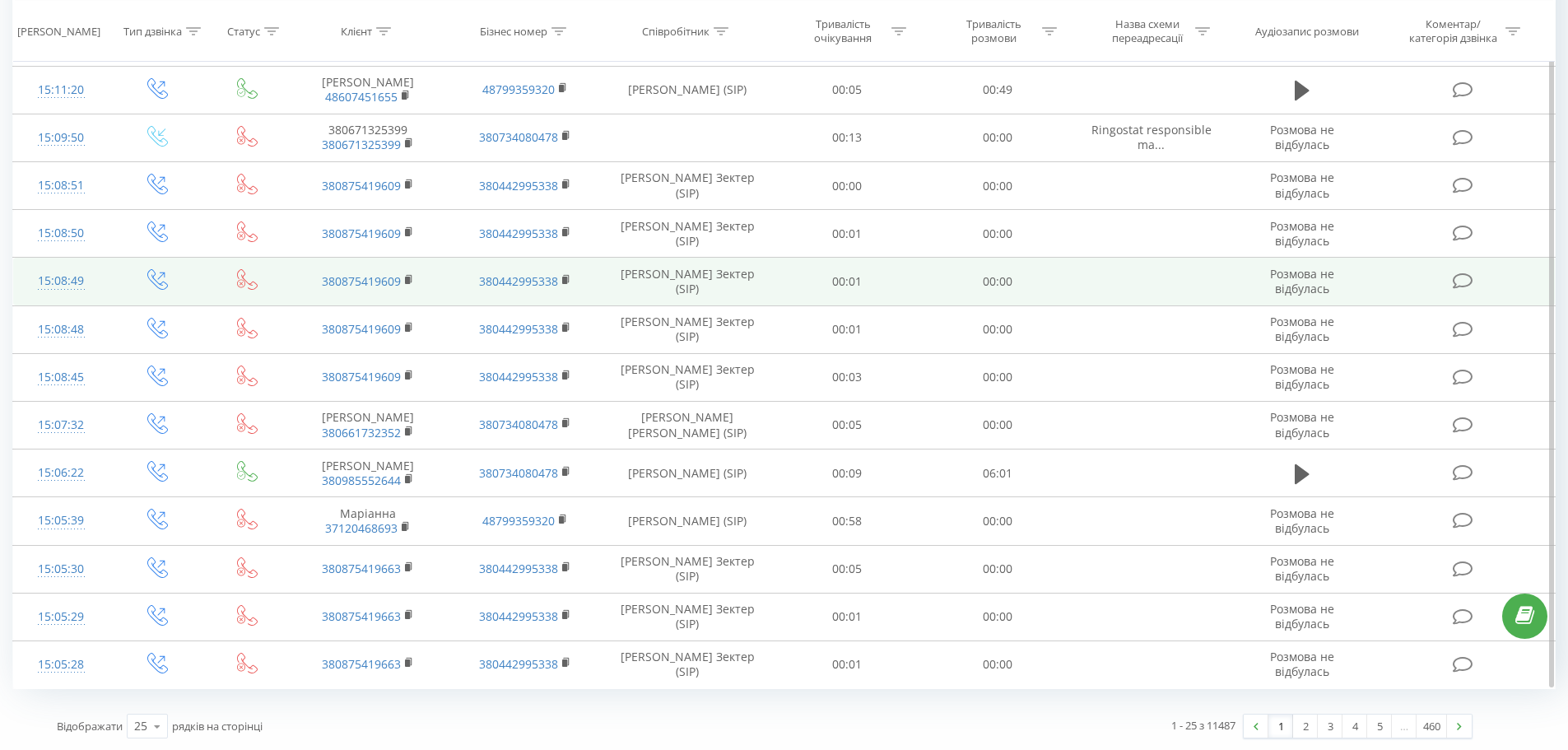
scroll to position [756, 0]
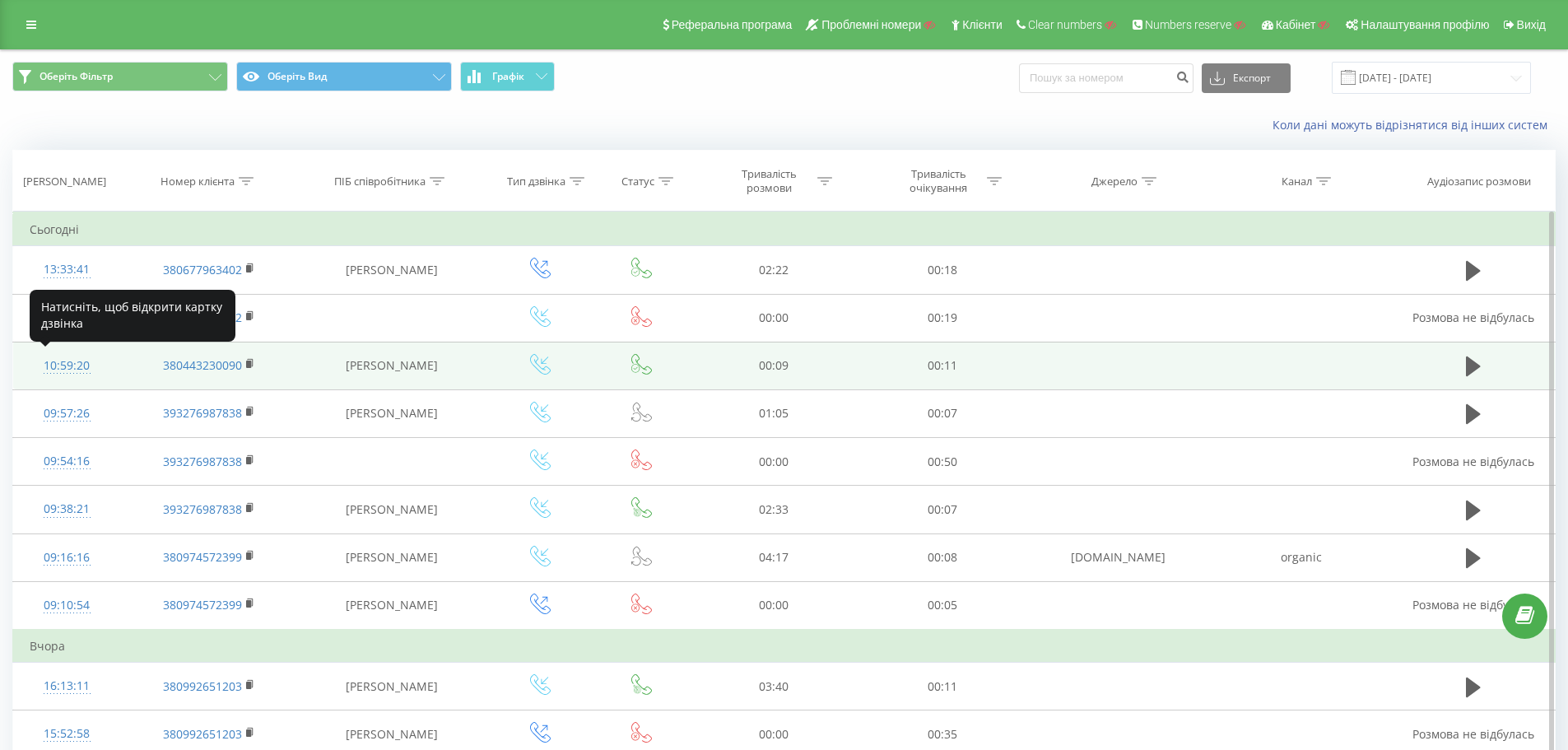
click at [61, 365] on div "10:59:20" at bounding box center [67, 366] width 75 height 32
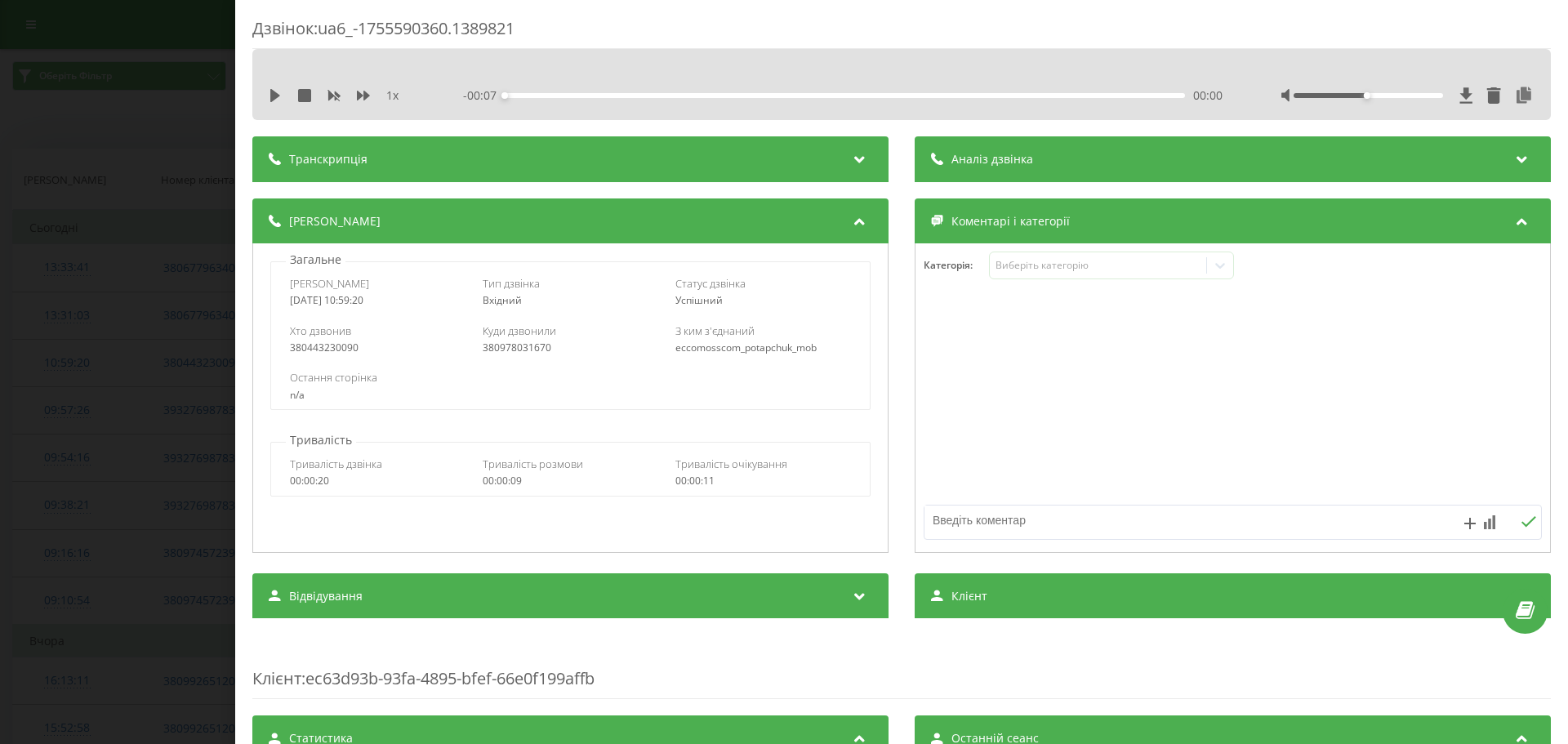
click at [83, 413] on div "Дзвінок : ua6_-1755590360.1389821 1 x - 00:07 00:00 00:00 Транскрипція Для AI-а…" at bounding box center [784, 372] width 1568 height 744
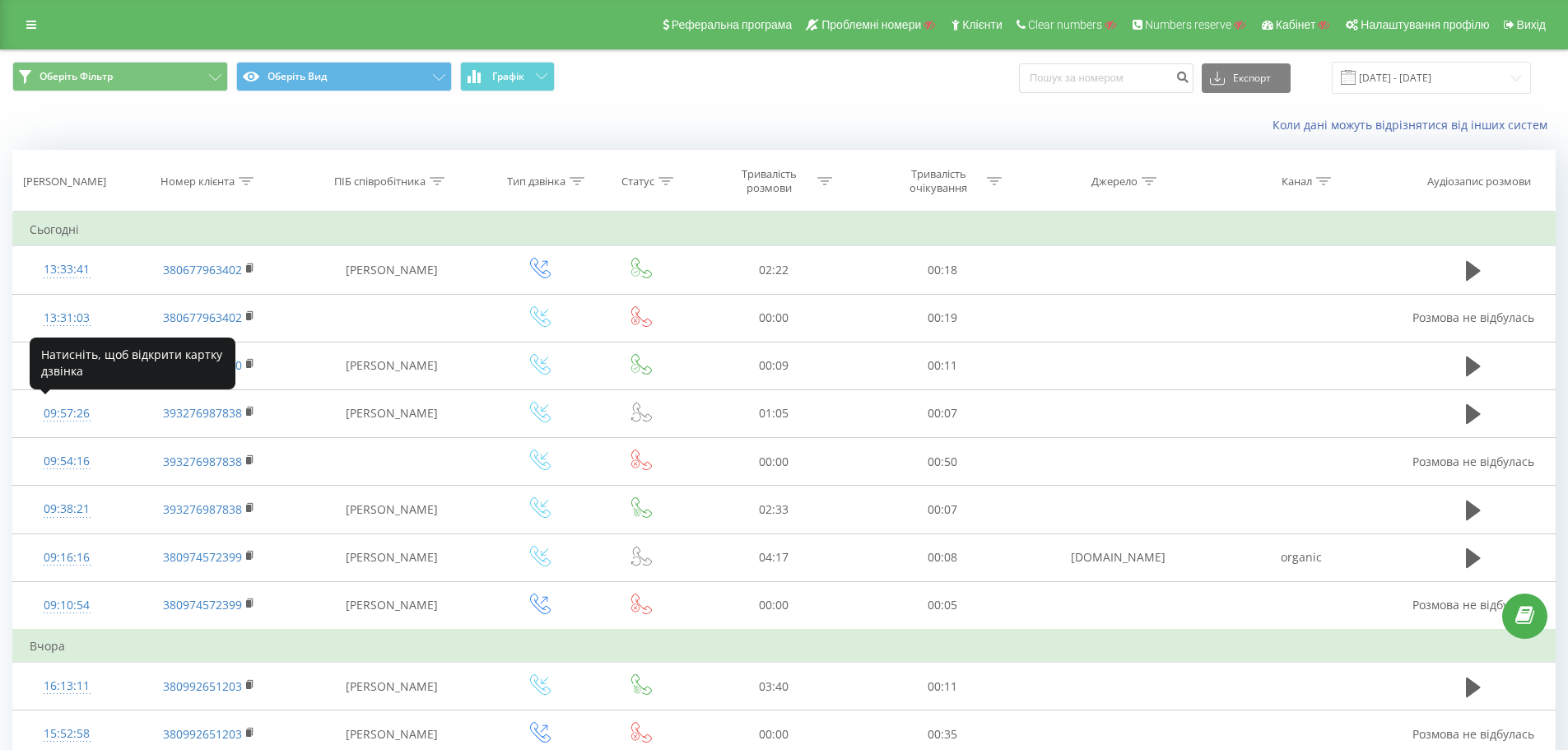
click at [83, 417] on div "09:57:26" at bounding box center [67, 413] width 75 height 32
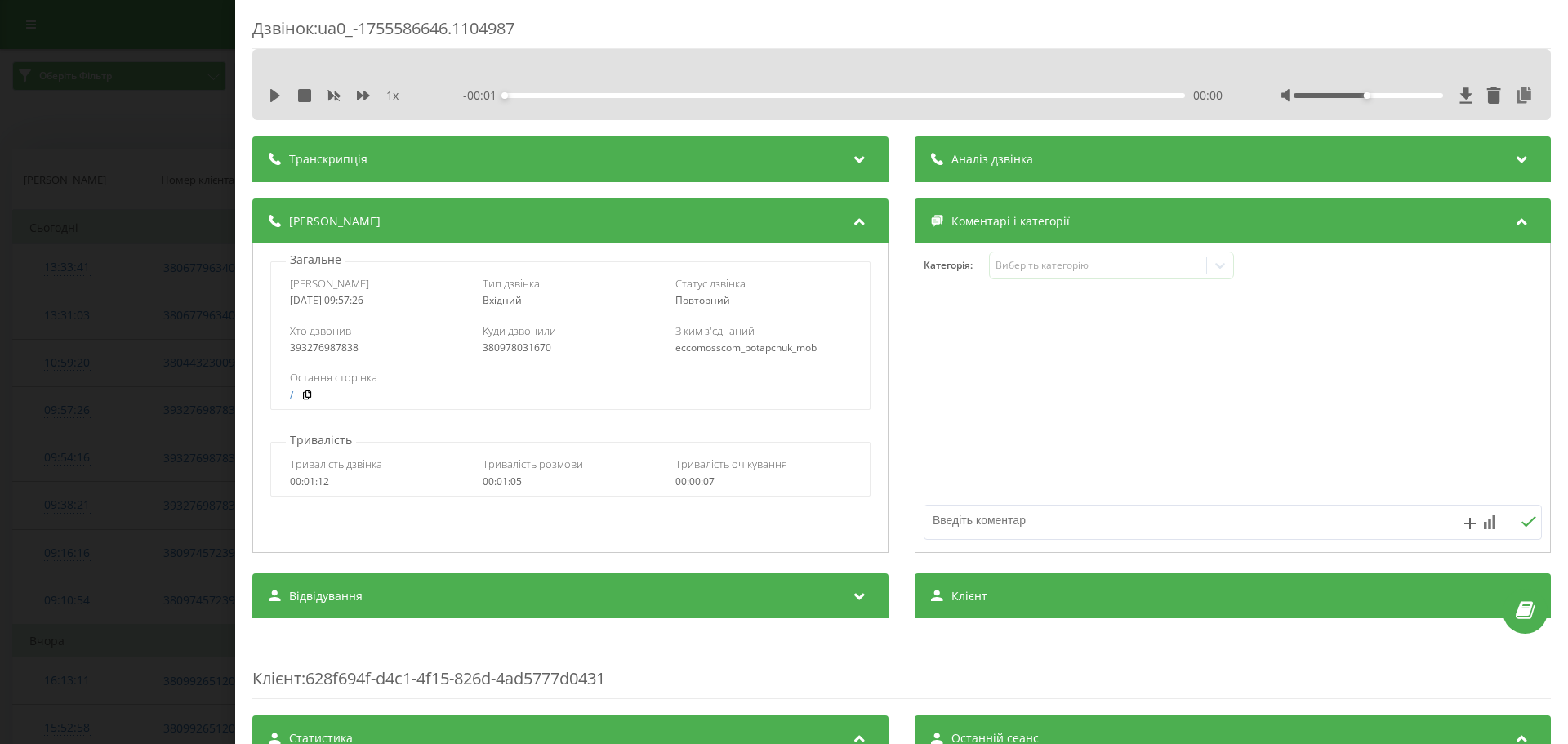
click at [83, 413] on div "Дзвінок : ua0_-1755586646.1104987 1 x - 00:01 00:00 00:00 Транскрипція Для AI-а…" at bounding box center [784, 372] width 1568 height 744
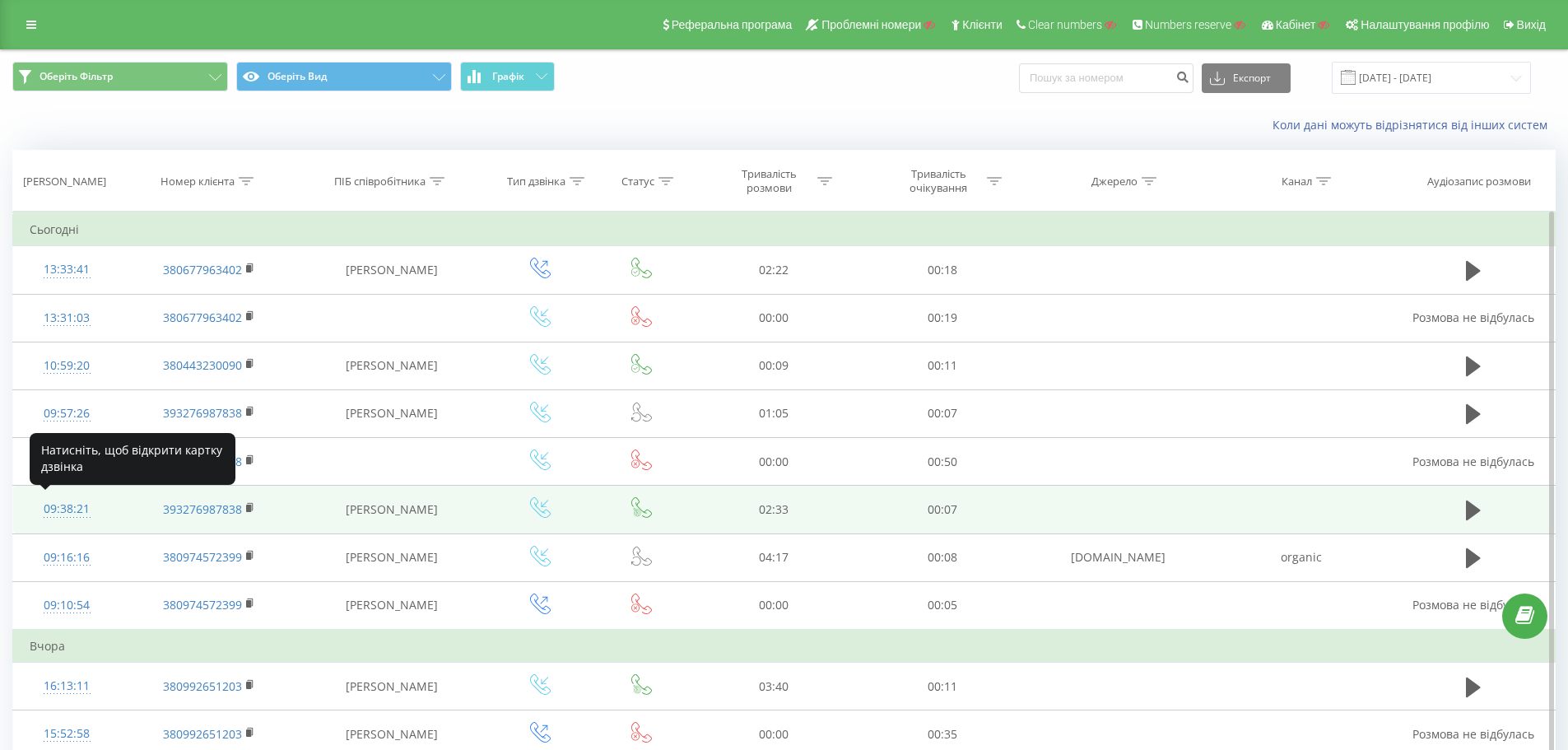
click at [76, 501] on div "09:38:21" at bounding box center [67, 509] width 75 height 32
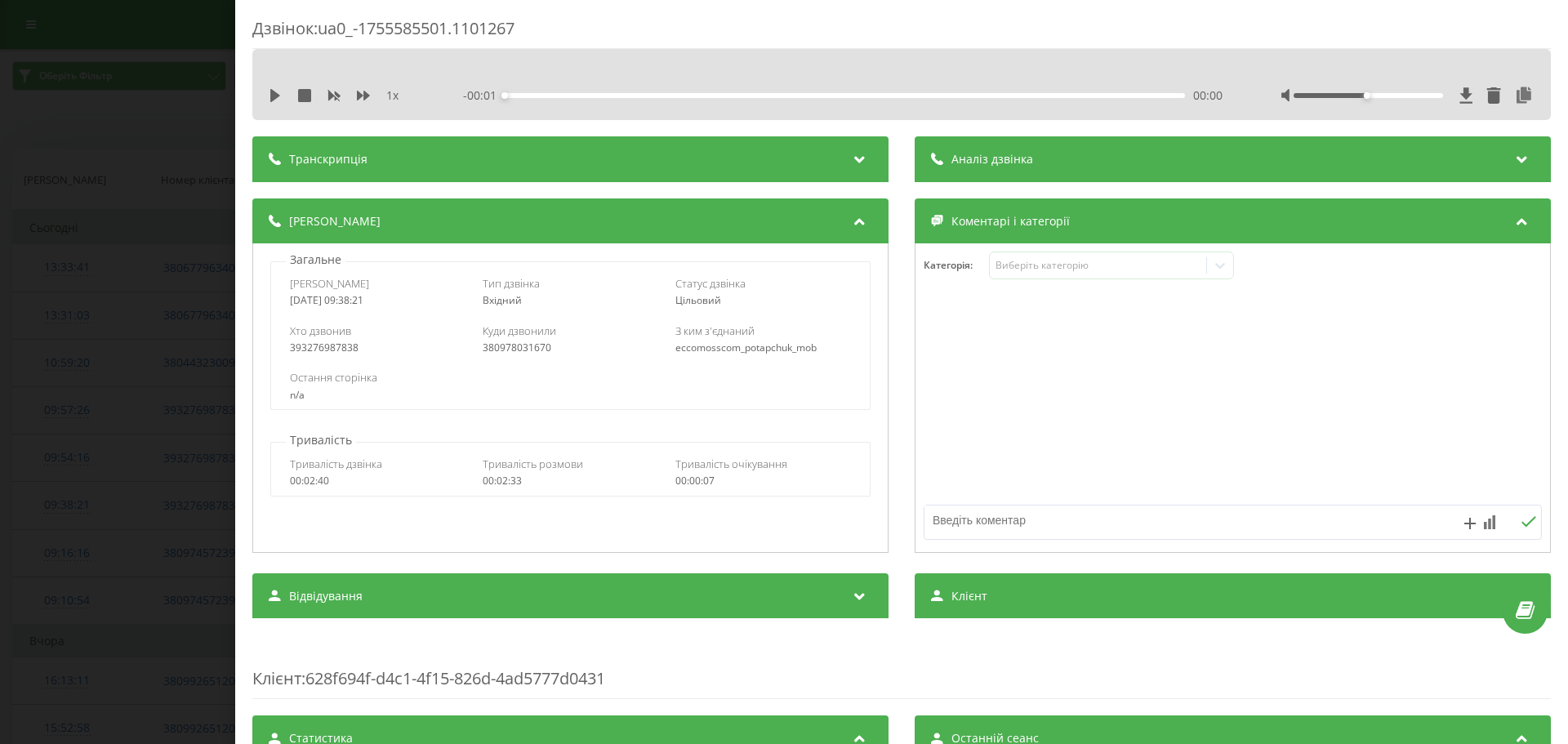
click at [77, 491] on div "Дзвінок : ua0_-1755585501.1101267 1 x - 00:01 00:00 00:00 Транскрипція Для AI-а…" at bounding box center [784, 372] width 1568 height 744
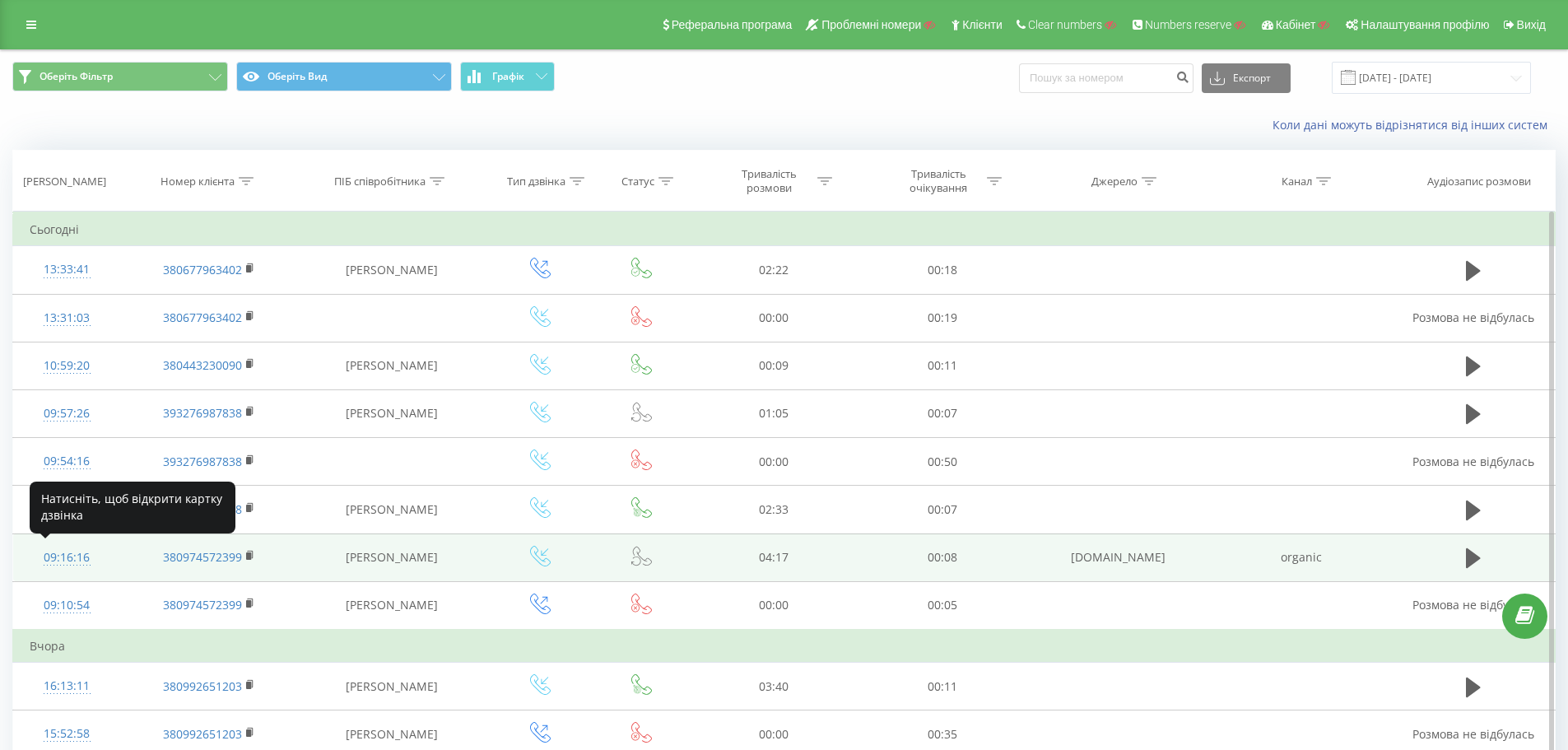
click at [80, 555] on div "09:16:16" at bounding box center [67, 557] width 75 height 32
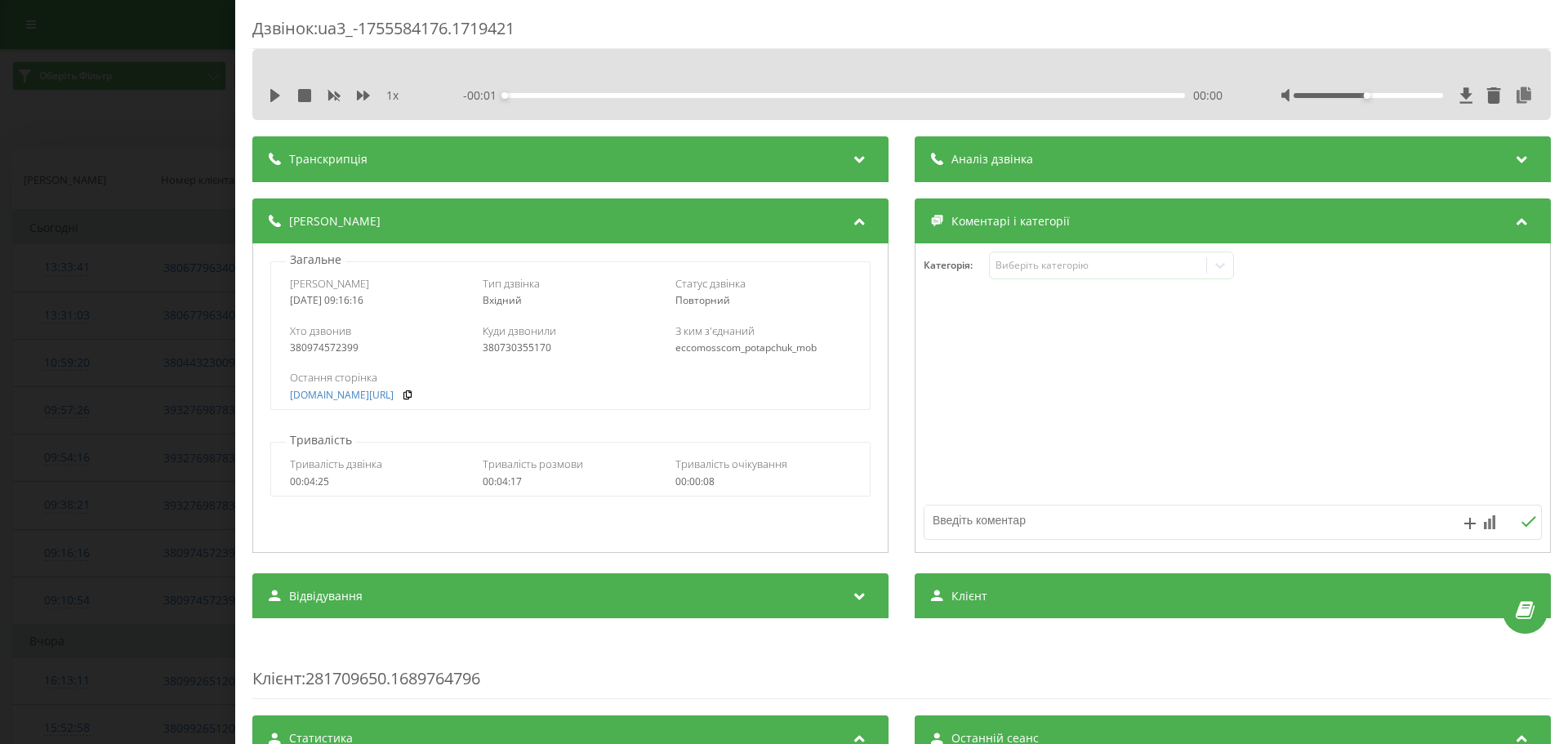
click at [81, 549] on div "Дзвінок : ua3_-1755584176.1719421 1 x - 00:01 00:00 00:00 Транскрипція Для AI-а…" at bounding box center [784, 372] width 1568 height 744
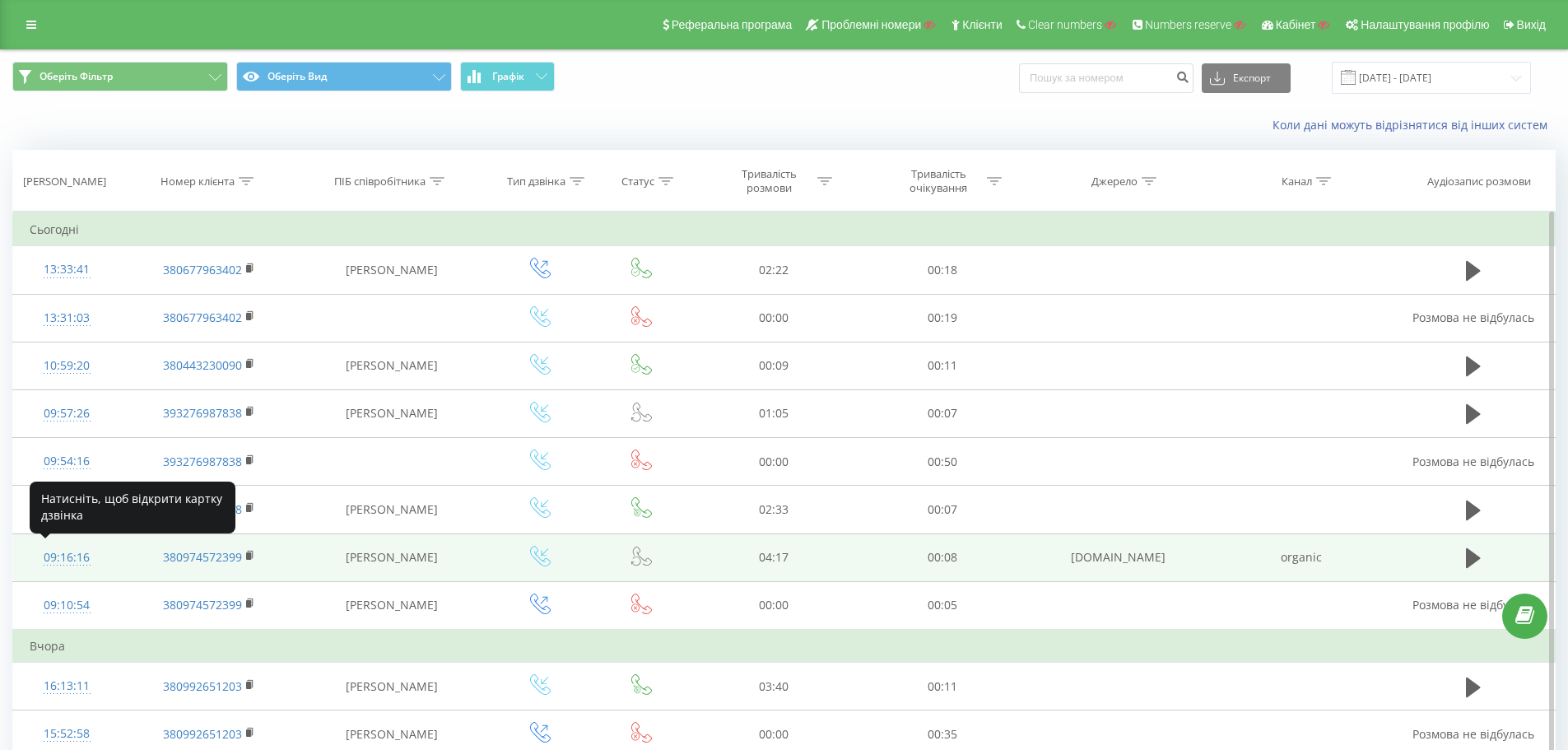
click at [72, 556] on div "09:16:16" at bounding box center [67, 557] width 75 height 32
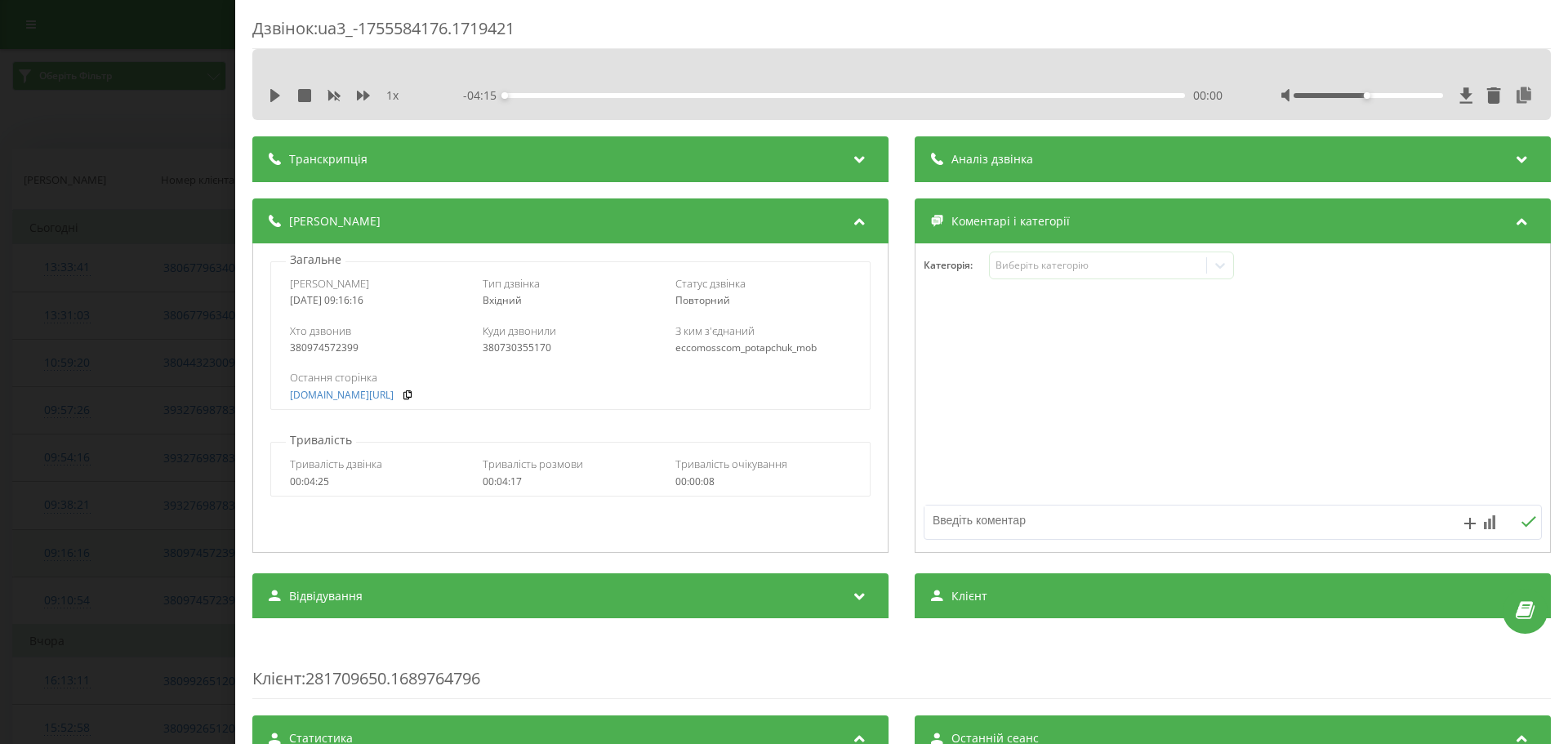
click at [71, 551] on div "Дзвінок : ua3_-1755584176.1719421 1 x - 04:15 00:00 00:00 Транскрипція Для AI-а…" at bounding box center [784, 372] width 1568 height 744
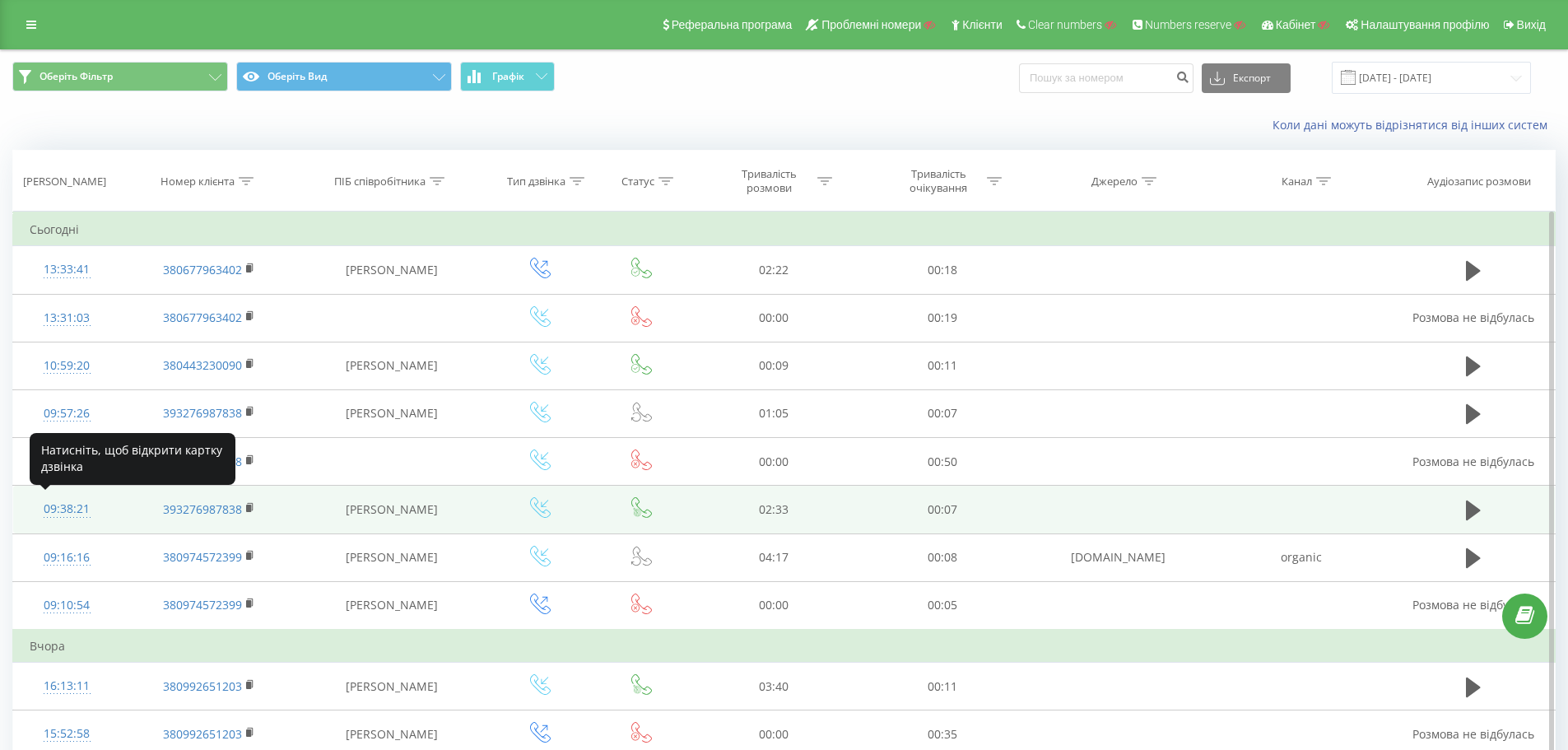
click at [65, 517] on div at bounding box center [67, 517] width 75 height 1
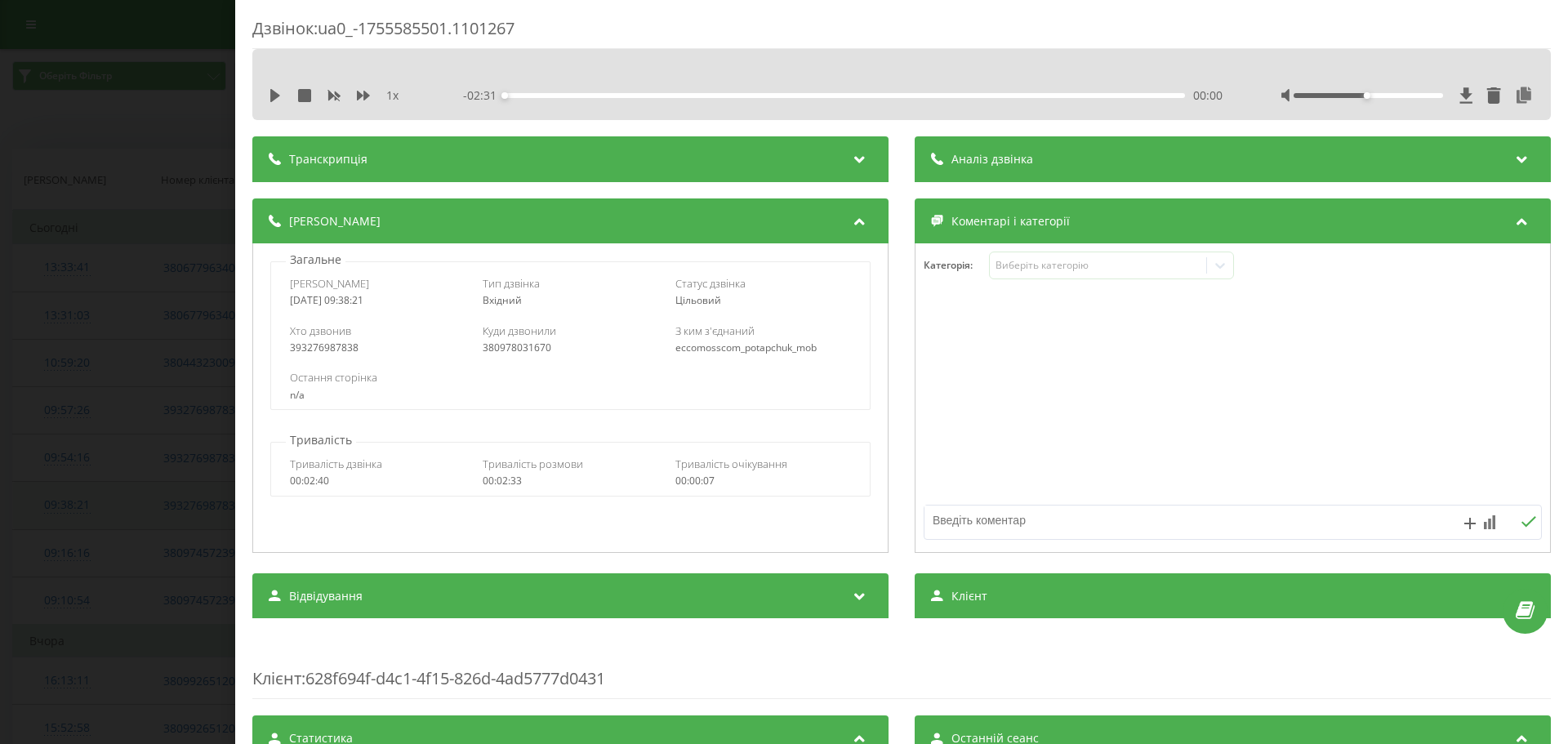
click at [64, 512] on div "Дзвінок : ua0_-1755585501.1101267 1 x - 02:31 00:00 00:00 Транскрипція Для AI-а…" at bounding box center [784, 372] width 1568 height 744
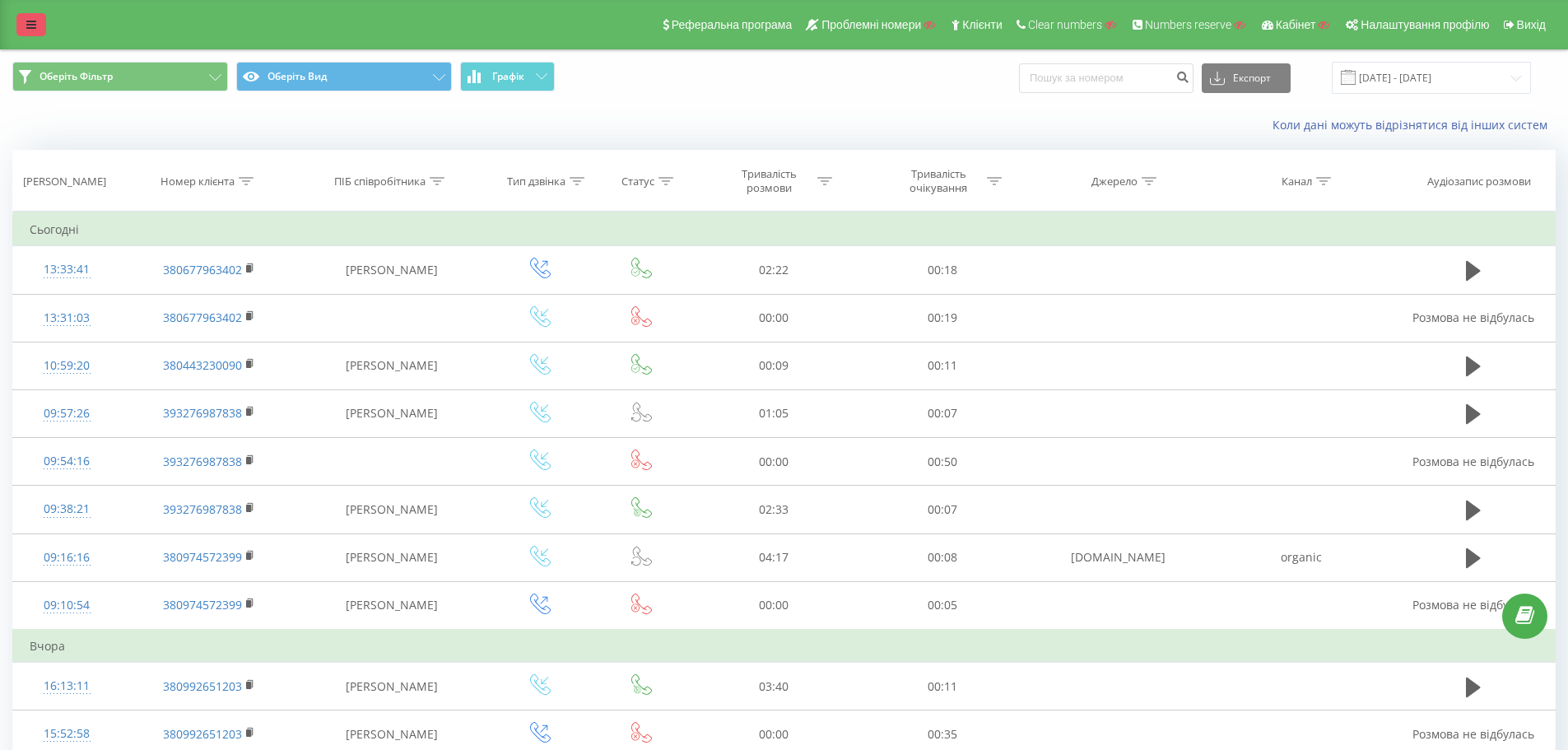
click at [30, 23] on icon at bounding box center [31, 25] width 10 height 12
